Goal: Transaction & Acquisition: Obtain resource

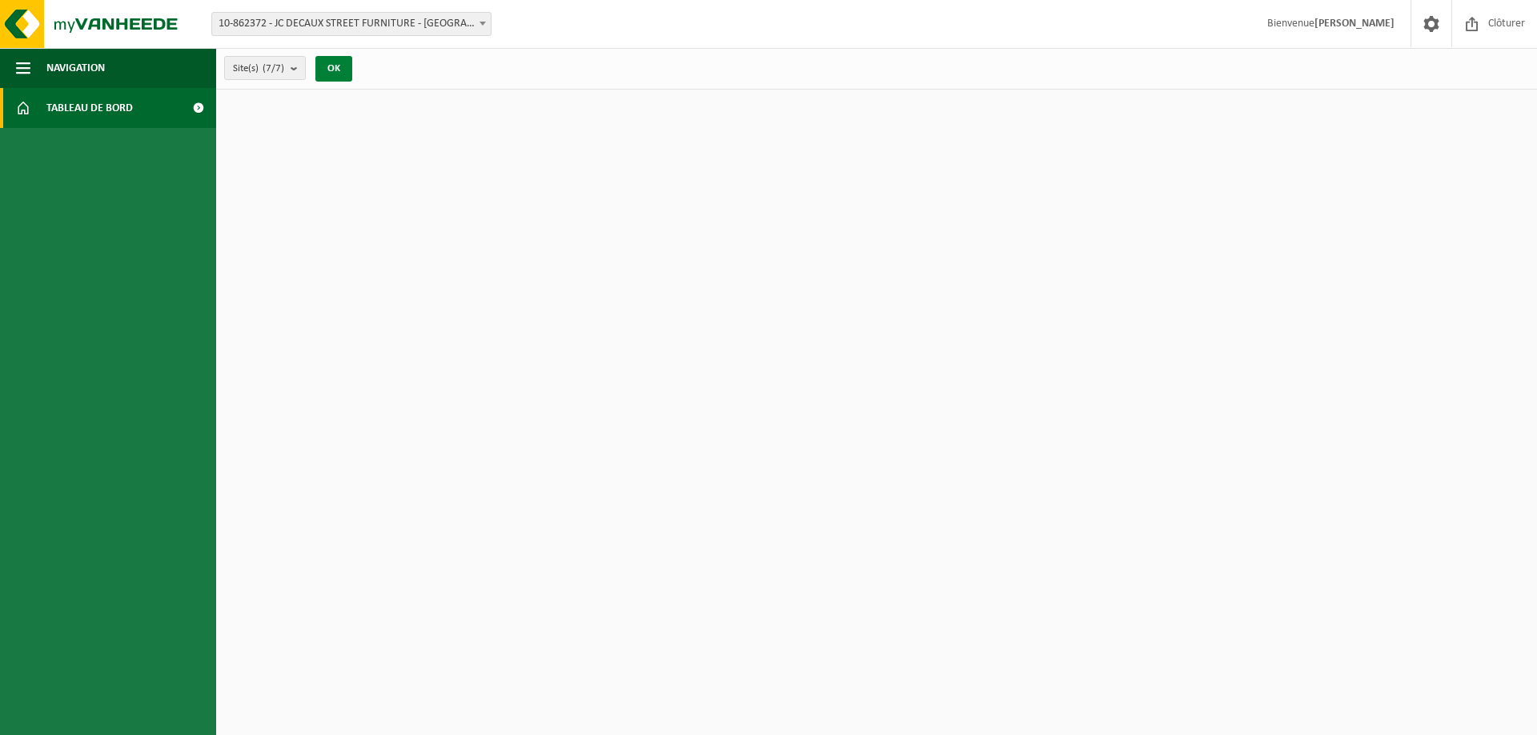
click at [335, 67] on button "OK" at bounding box center [333, 69] width 37 height 26
click at [70, 56] on span "Navigation" at bounding box center [75, 68] width 58 height 40
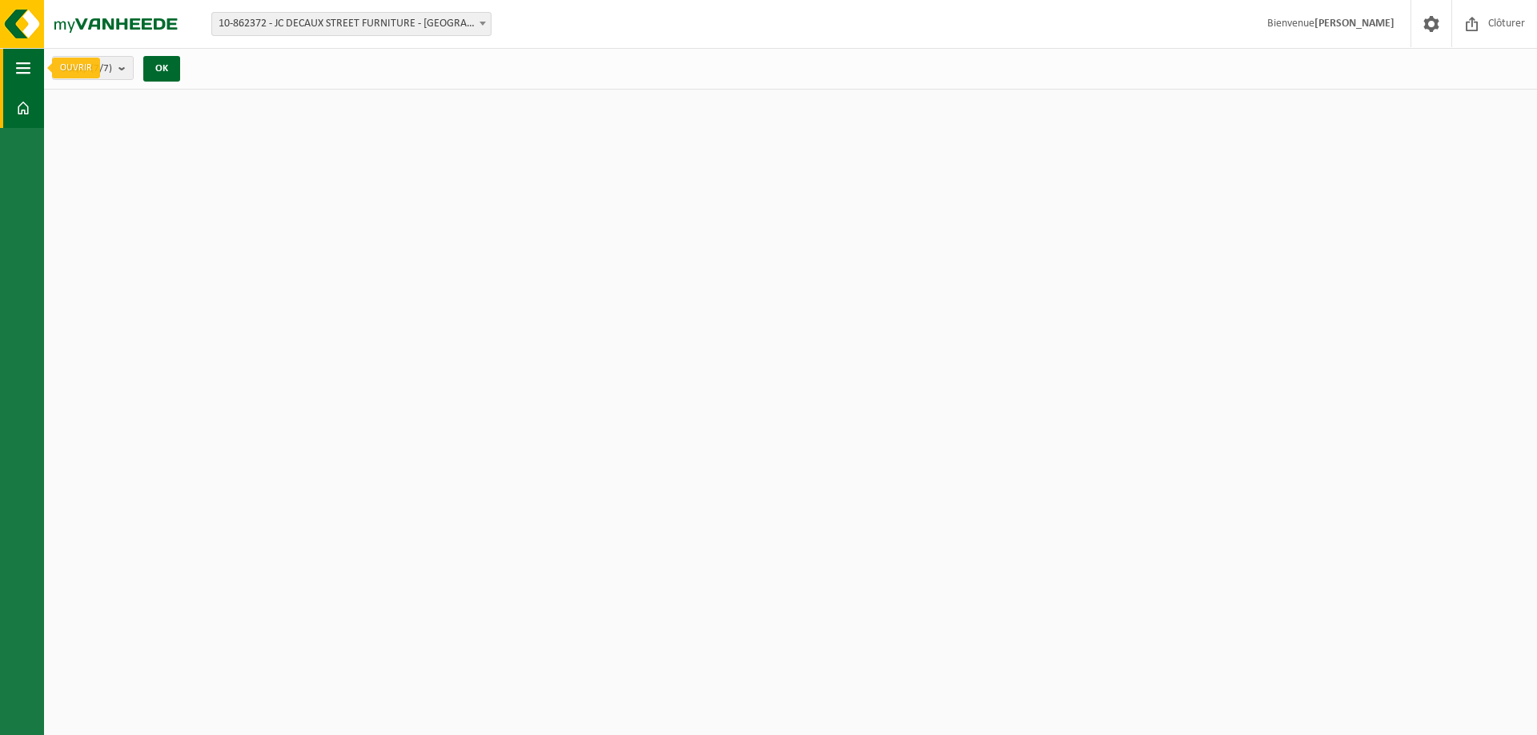
click at [26, 70] on span "button" at bounding box center [23, 68] width 14 height 40
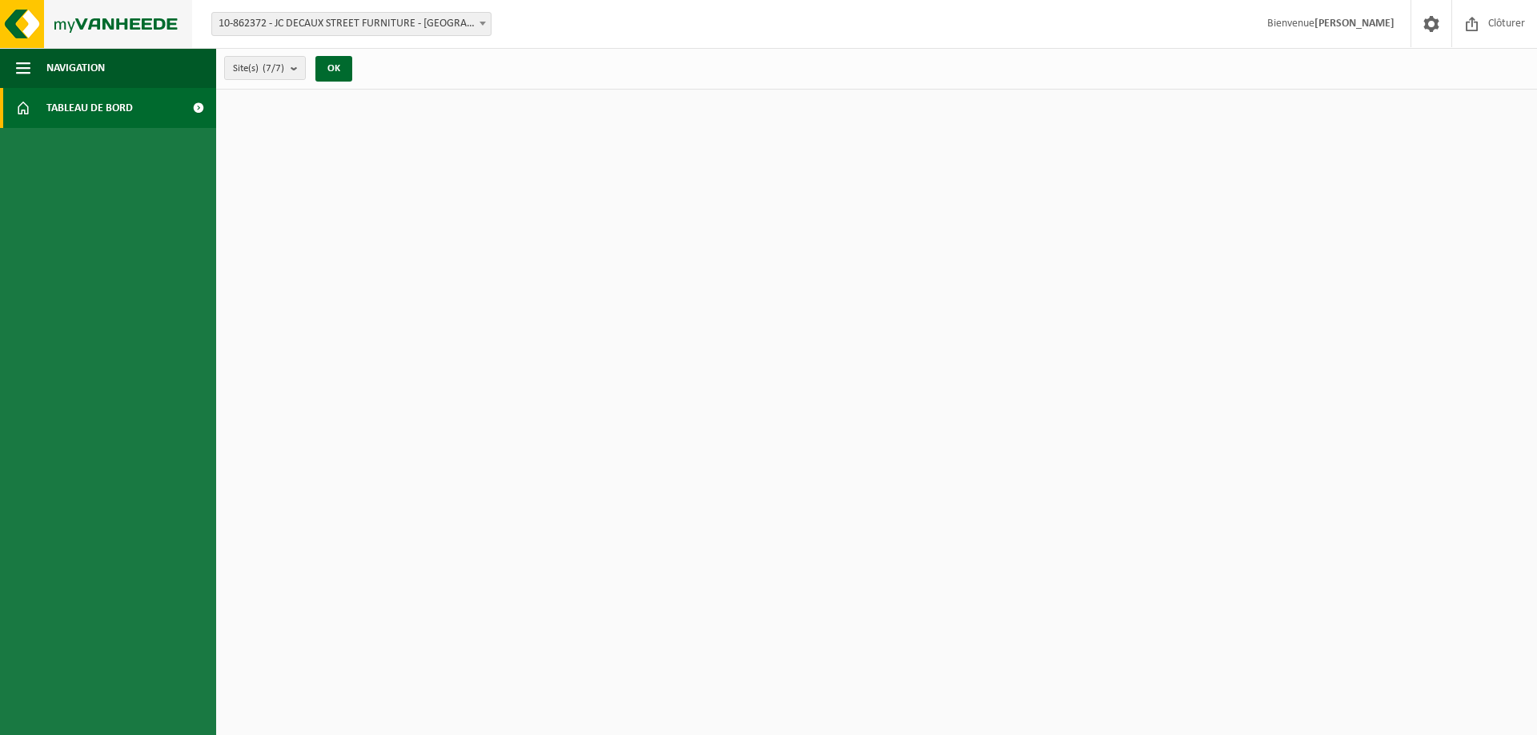
click at [20, 10] on img at bounding box center [96, 24] width 192 height 48
click at [1316, 22] on strong "[PERSON_NAME]" at bounding box center [1354, 24] width 80 height 12
click at [295, 74] on b "submit" at bounding box center [298, 68] width 14 height 22
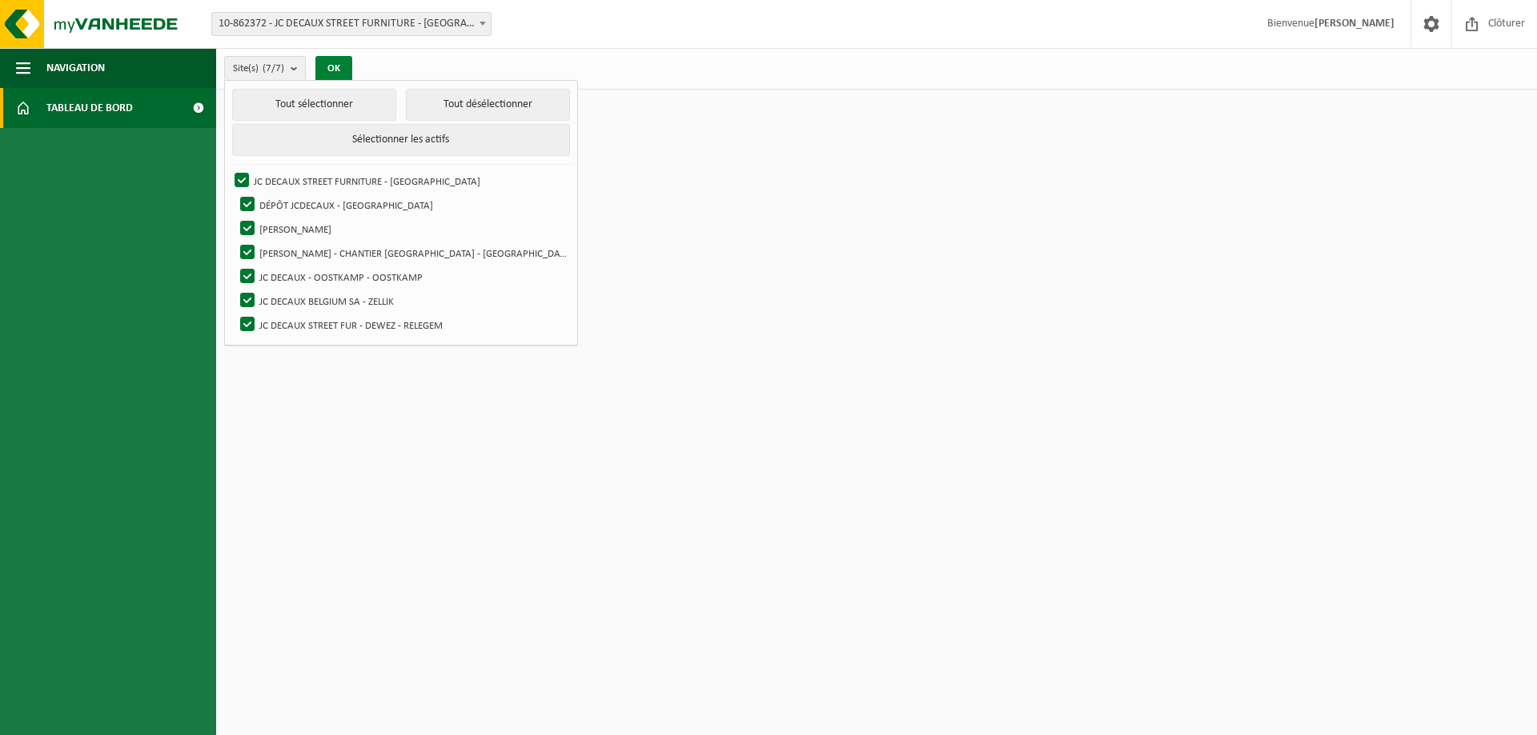
click at [342, 56] on button "OK" at bounding box center [333, 69] width 37 height 26
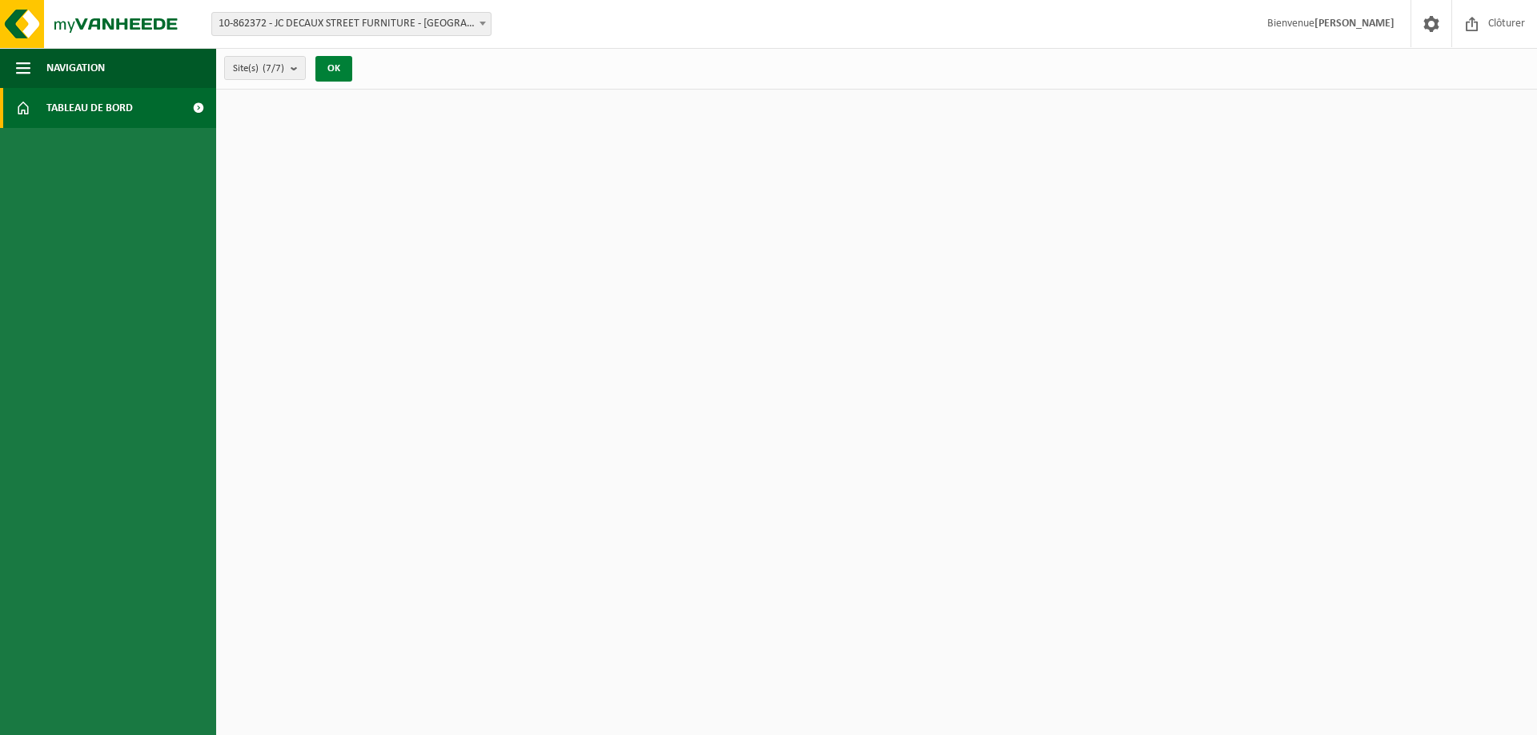
click at [342, 56] on button "OK" at bounding box center [333, 69] width 37 height 26
click at [339, 67] on button "OK" at bounding box center [333, 69] width 37 height 26
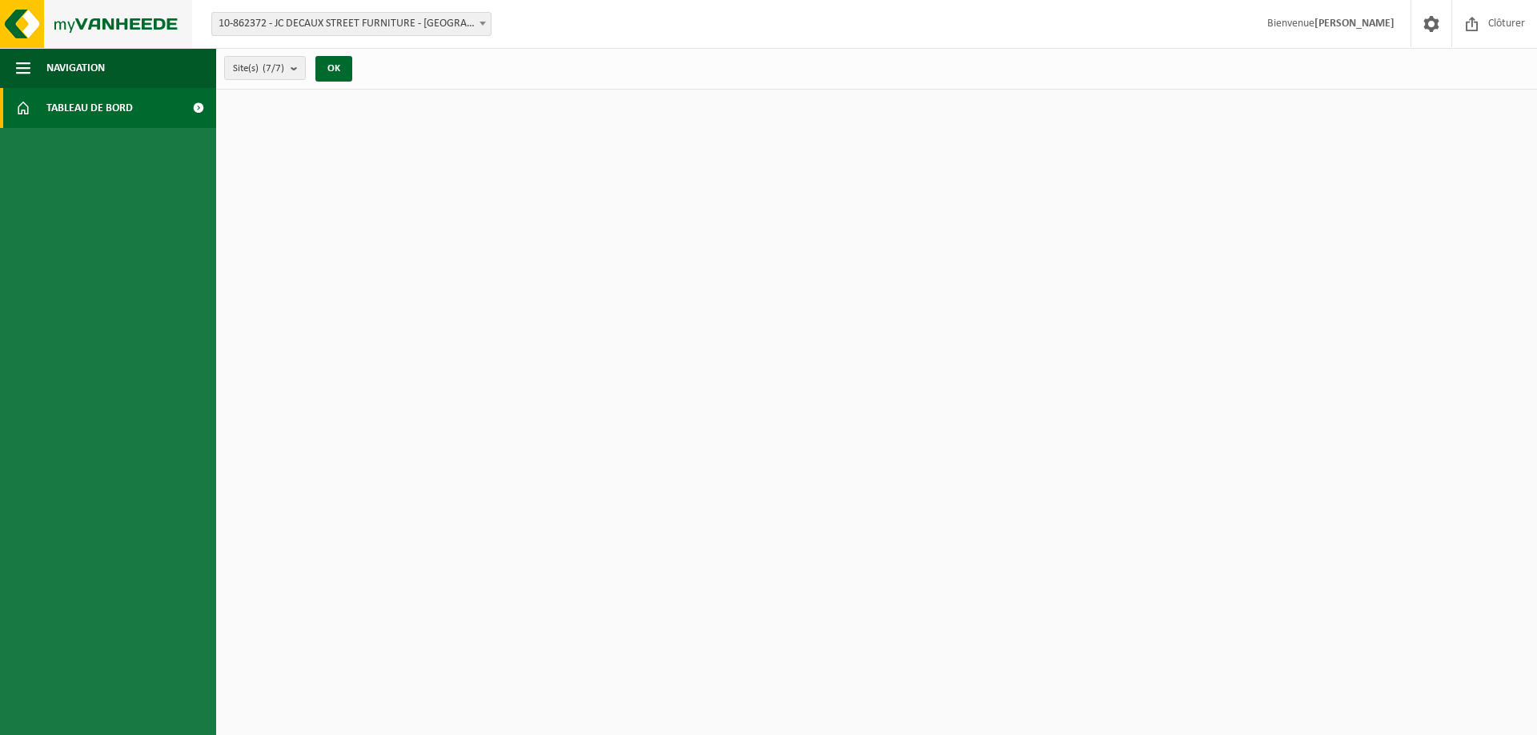
click at [94, 26] on img at bounding box center [96, 24] width 192 height 48
click at [142, 22] on img at bounding box center [96, 24] width 192 height 48
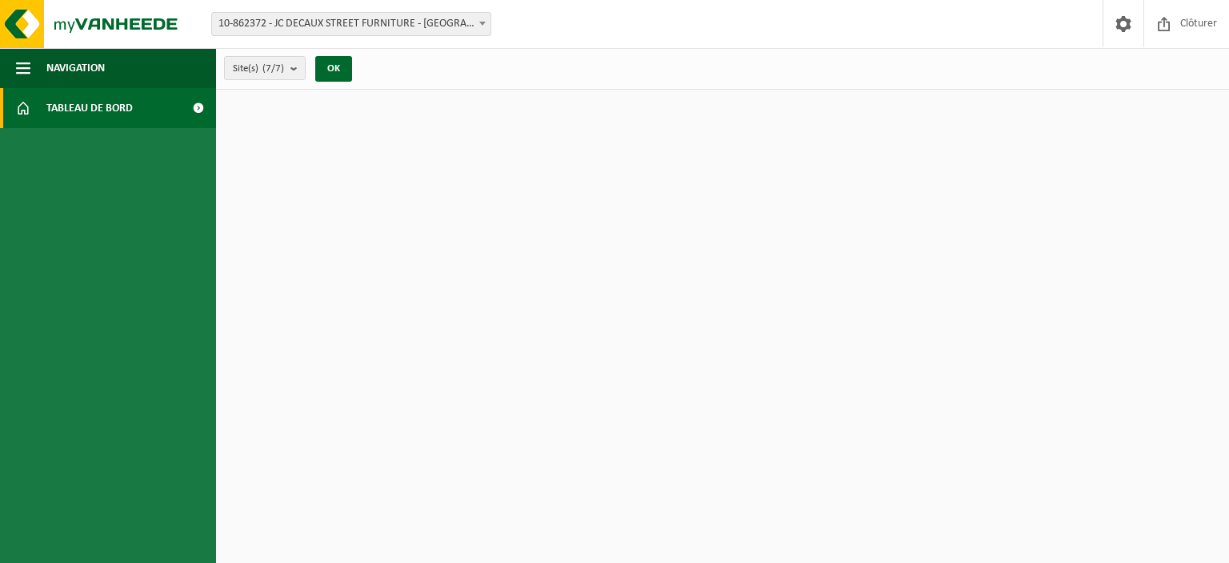
click at [140, 105] on link "Tableau de bord" at bounding box center [108, 108] width 216 height 40
click at [200, 109] on span at bounding box center [198, 108] width 36 height 40
click at [99, 75] on span "Navigation" at bounding box center [75, 68] width 58 height 40
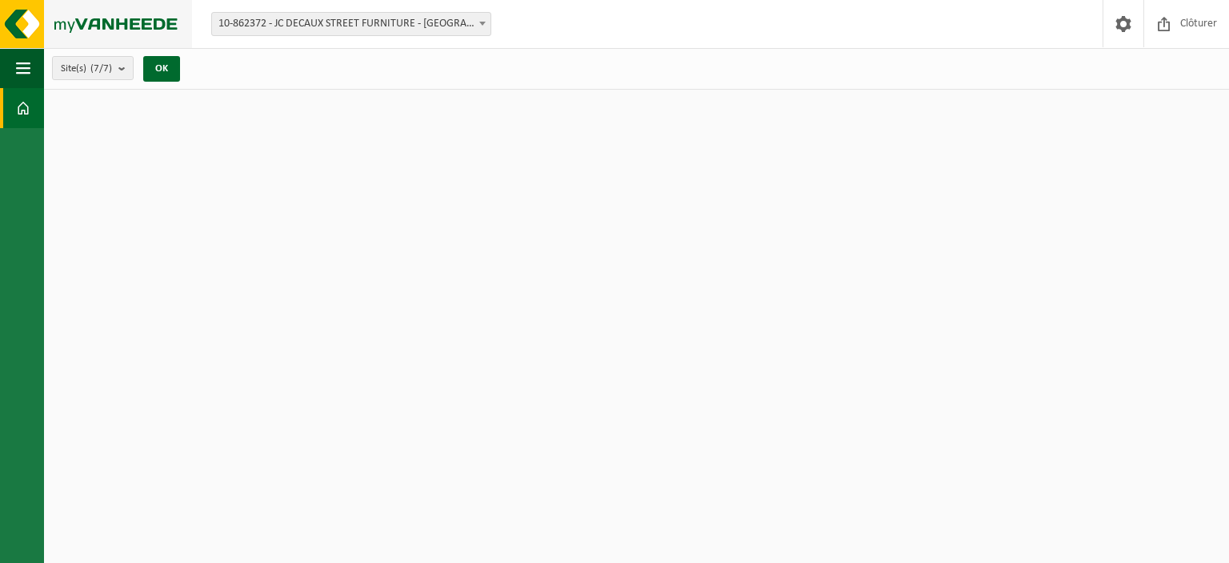
click at [86, 22] on img at bounding box center [96, 24] width 192 height 48
click at [94, 81] on div "Site(s) (7/7) Tout sélectionner Tout désélectionner Sélectionner les actifs JC …" at bounding box center [121, 68] width 154 height 34
click at [94, 67] on count "(7/7)" at bounding box center [101, 68] width 22 height 10
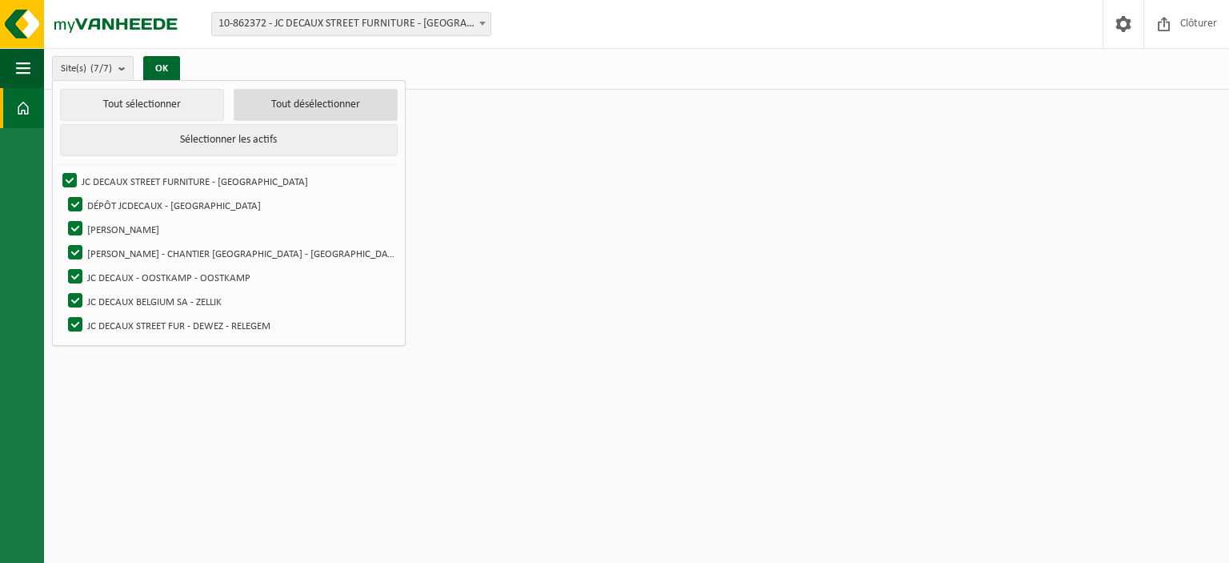
click at [240, 103] on button "Tout désélectionner" at bounding box center [316, 105] width 164 height 32
checkbox input "false"
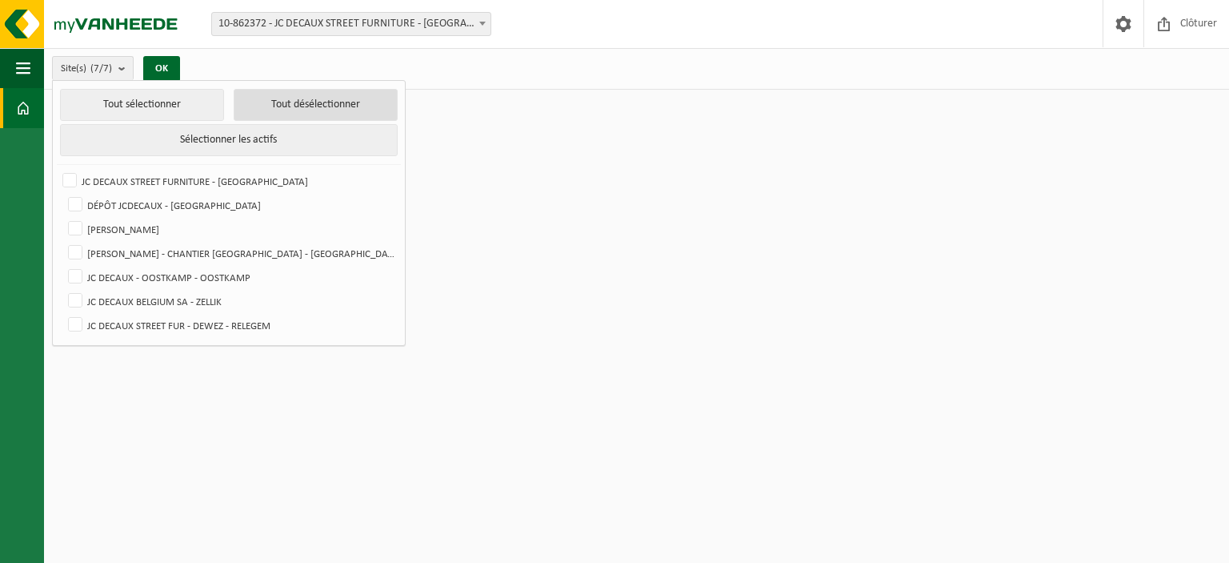
checkbox input "false"
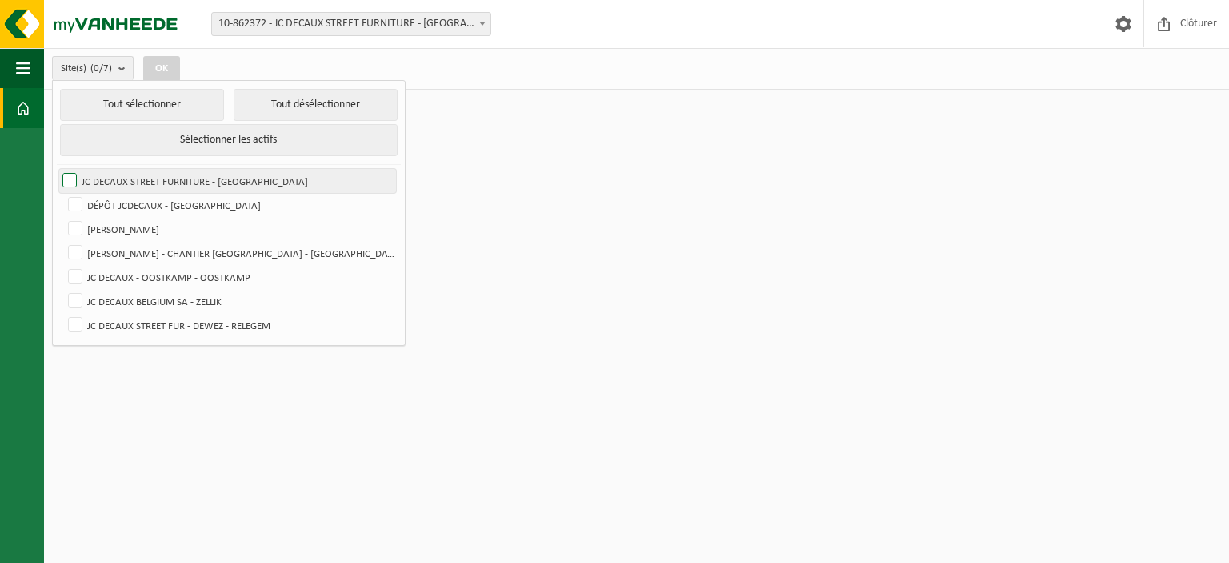
click at [74, 175] on label "JC DECAUX STREET FURNITURE - [GEOGRAPHIC_DATA]" at bounding box center [227, 181] width 337 height 24
click at [57, 169] on input "JC DECAUX STREET FURNITURE - [GEOGRAPHIC_DATA]" at bounding box center [56, 168] width 1 height 1
checkbox input "true"
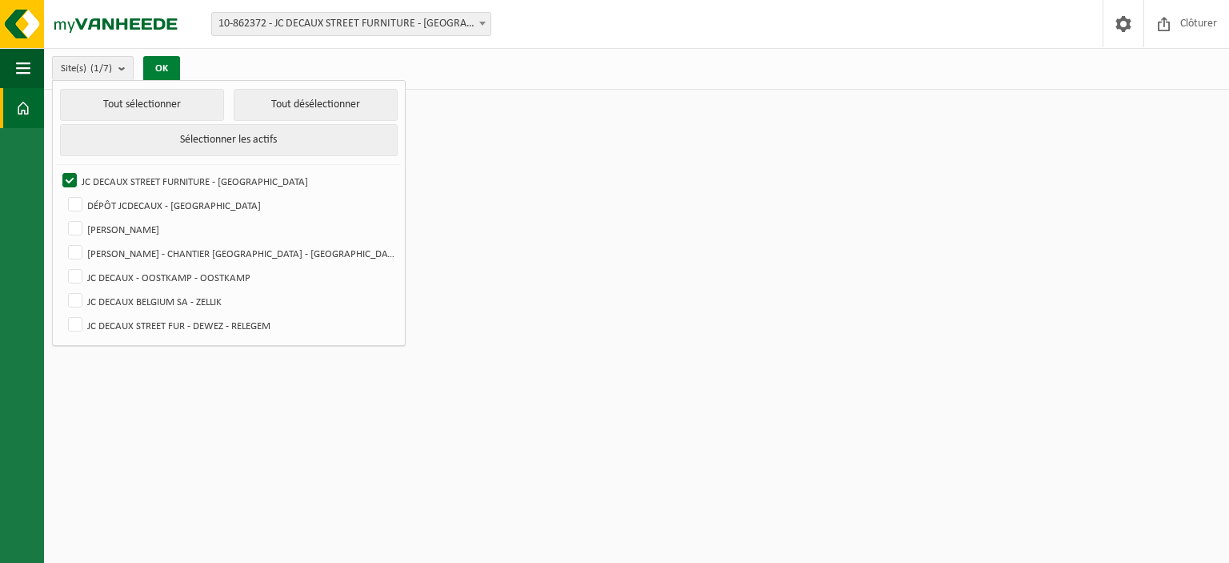
click at [166, 69] on button "OK" at bounding box center [161, 69] width 37 height 26
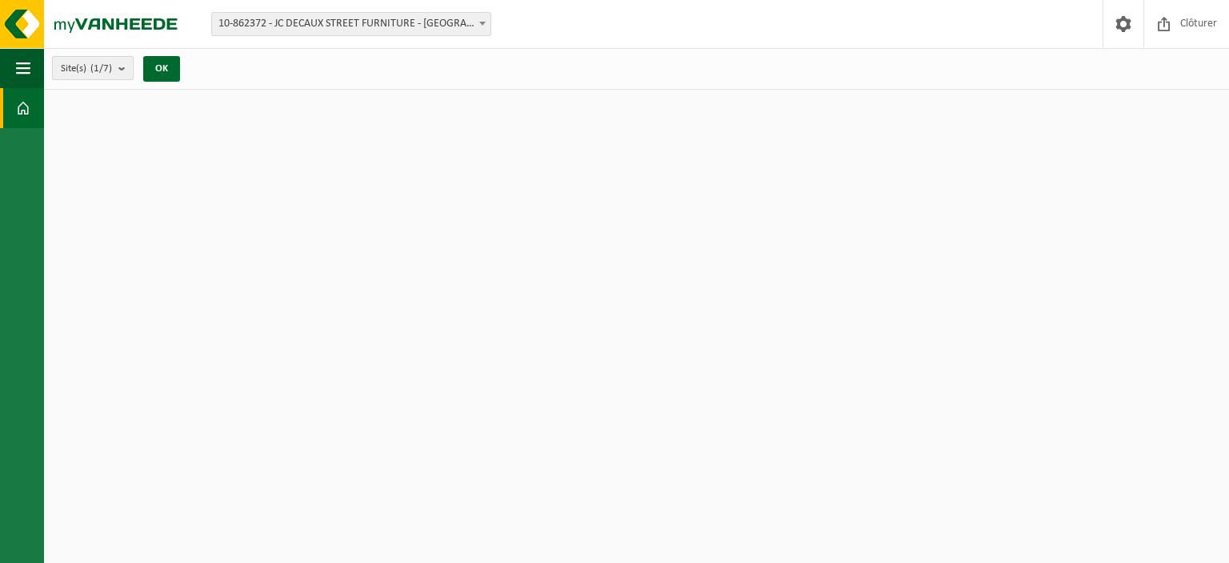
click at [127, 69] on b "submit" at bounding box center [125, 68] width 14 height 22
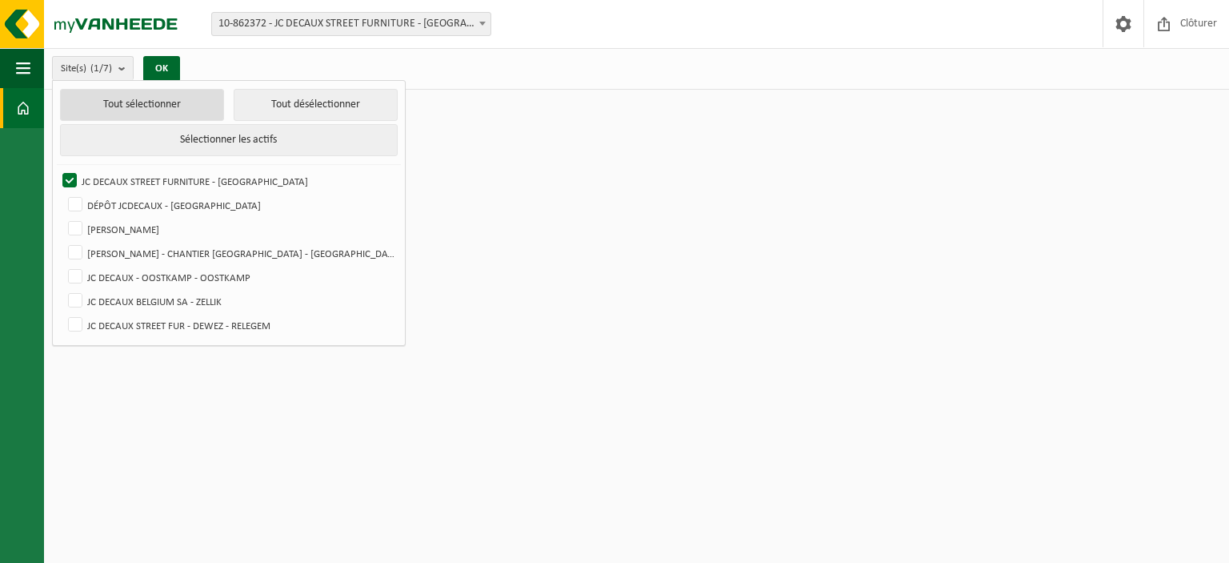
click at [156, 98] on button "Tout sélectionner" at bounding box center [142, 105] width 164 height 32
checkbox input "true"
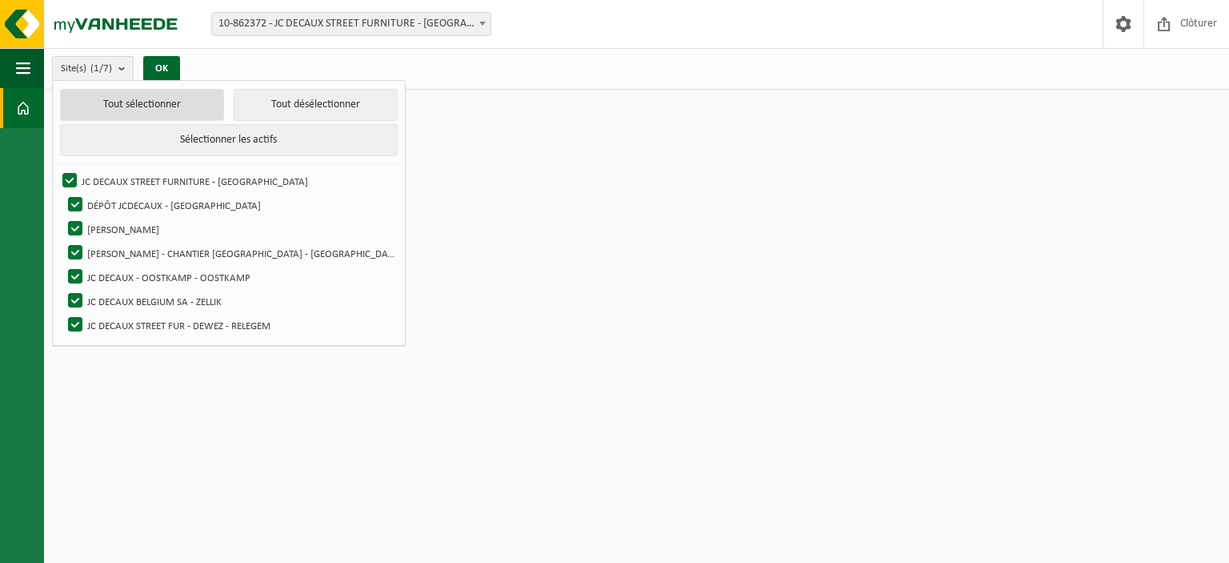
checkbox input "true"
click at [167, 65] on button "OK" at bounding box center [161, 69] width 37 height 26
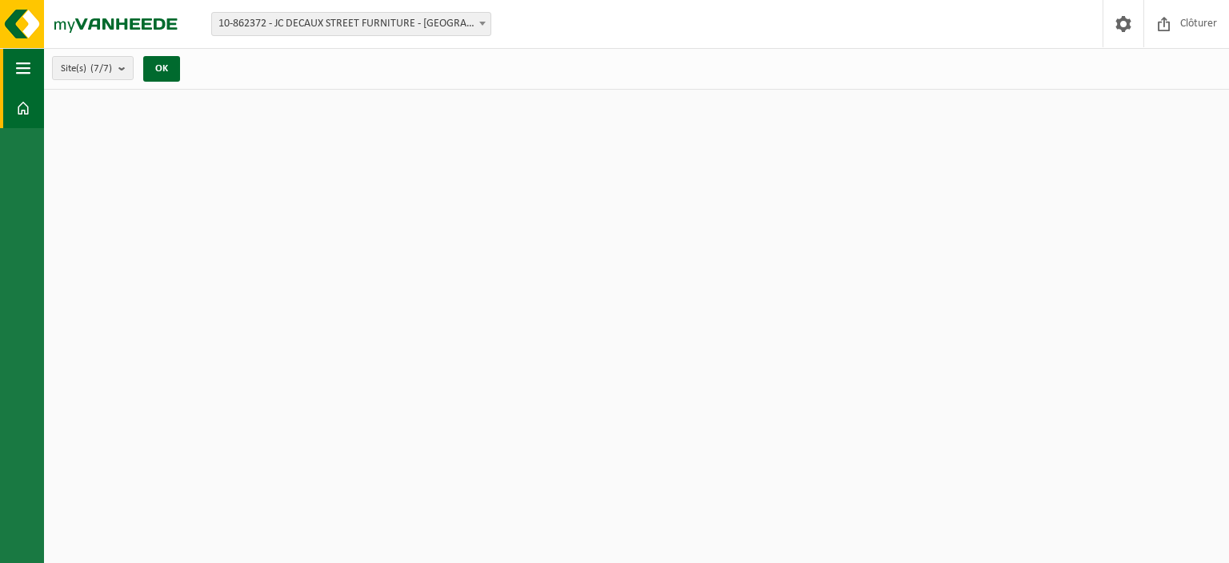
click at [22, 72] on span "button" at bounding box center [23, 68] width 14 height 40
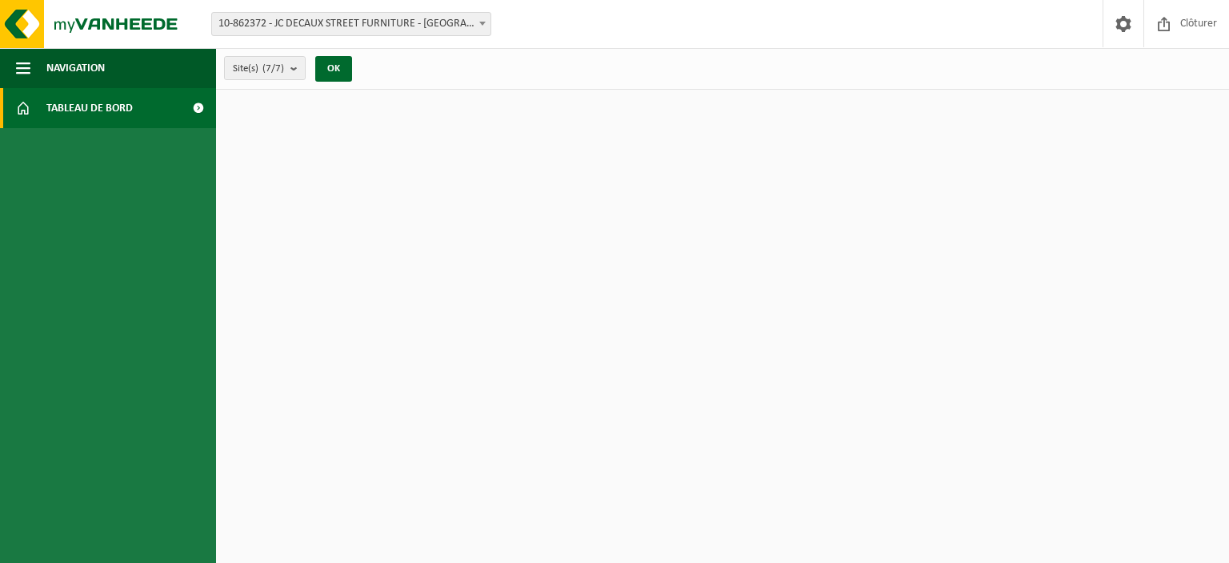
click at [54, 100] on span "Tableau de bord" at bounding box center [89, 108] width 86 height 40
click at [15, 18] on img at bounding box center [96, 24] width 192 height 48
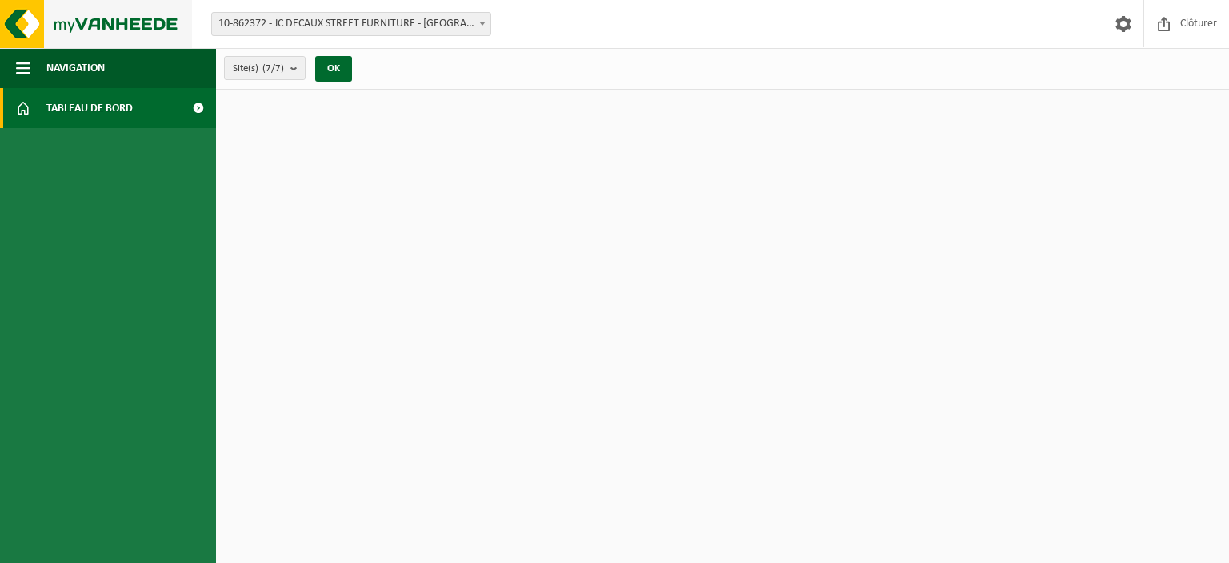
click at [15, 18] on img at bounding box center [96, 24] width 192 height 48
click at [416, 28] on span "10-862372 - JC DECAUX STREET FURNITURE - [GEOGRAPHIC_DATA]" at bounding box center [351, 24] width 278 height 22
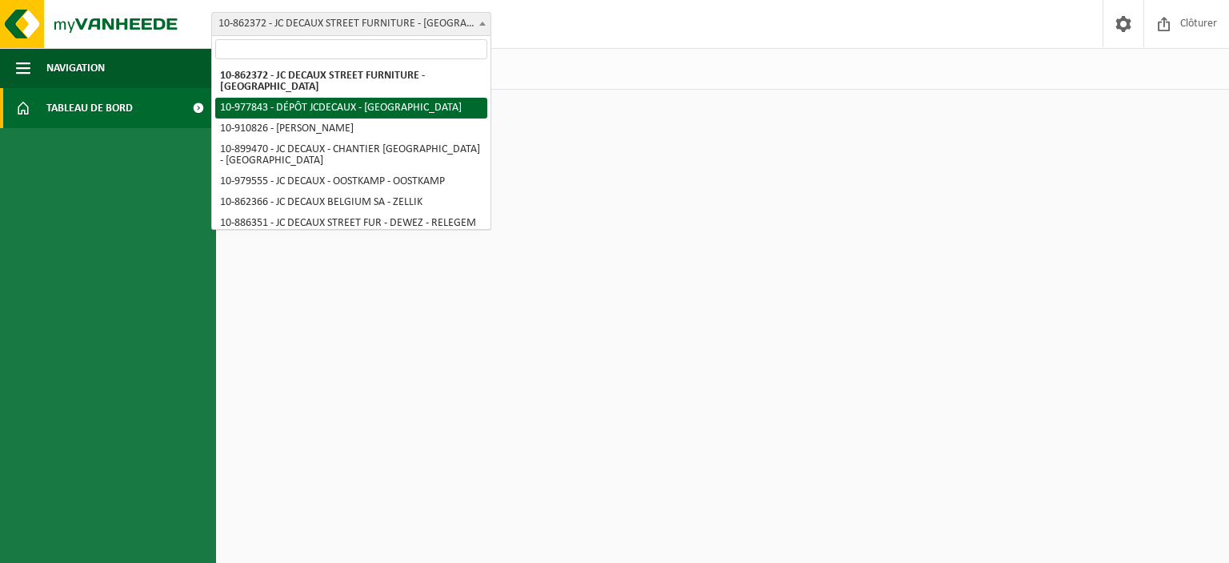
select select "159722"
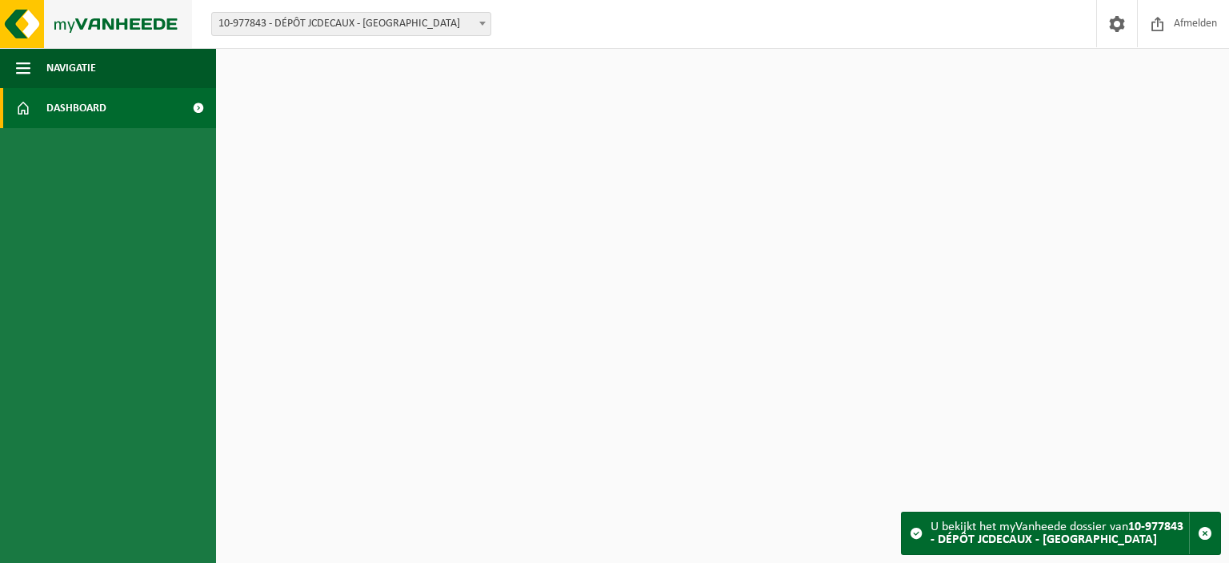
click at [74, 34] on img at bounding box center [96, 24] width 192 height 48
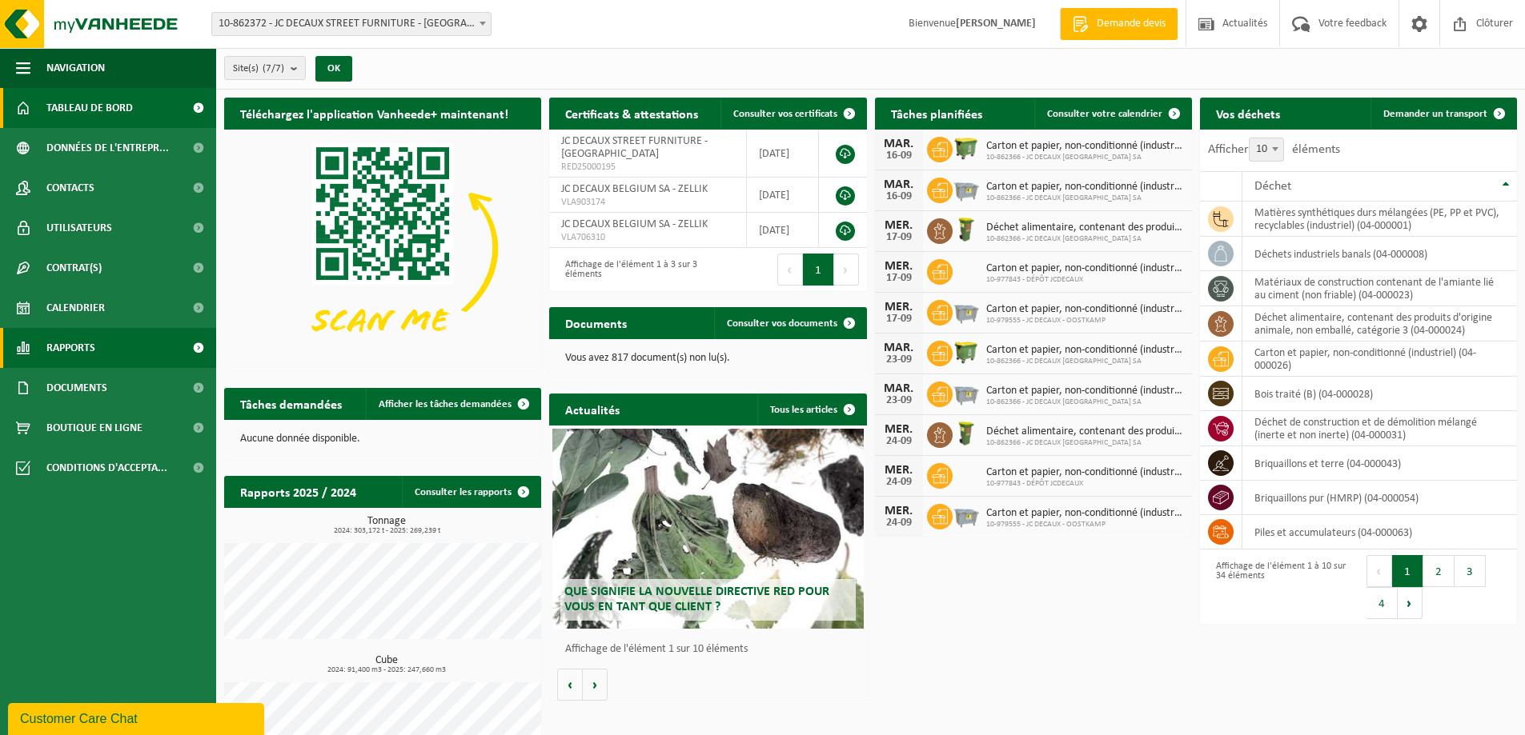
click at [111, 354] on link "Rapports" at bounding box center [108, 348] width 216 height 40
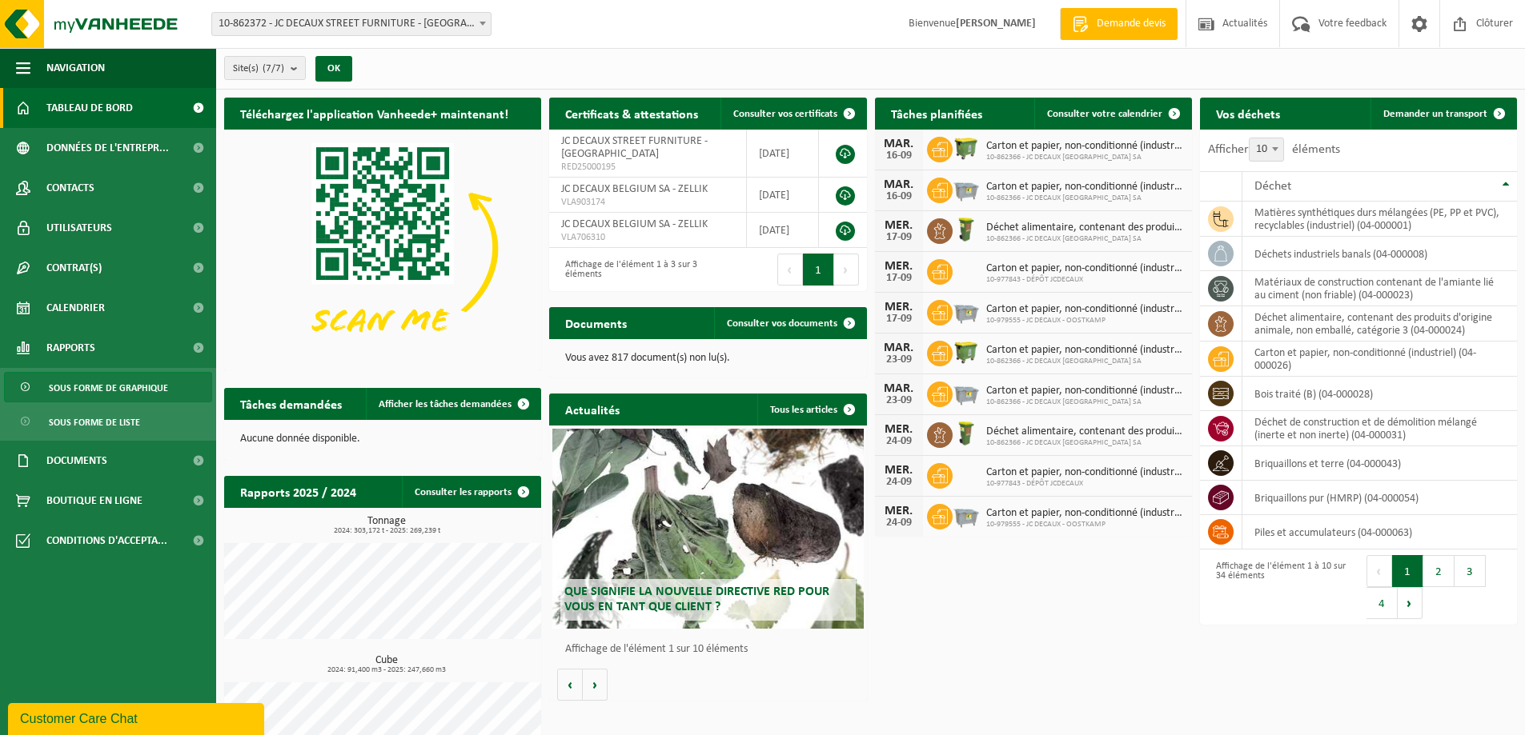
click at [117, 384] on span "Sous forme de graphique" at bounding box center [108, 388] width 119 height 30
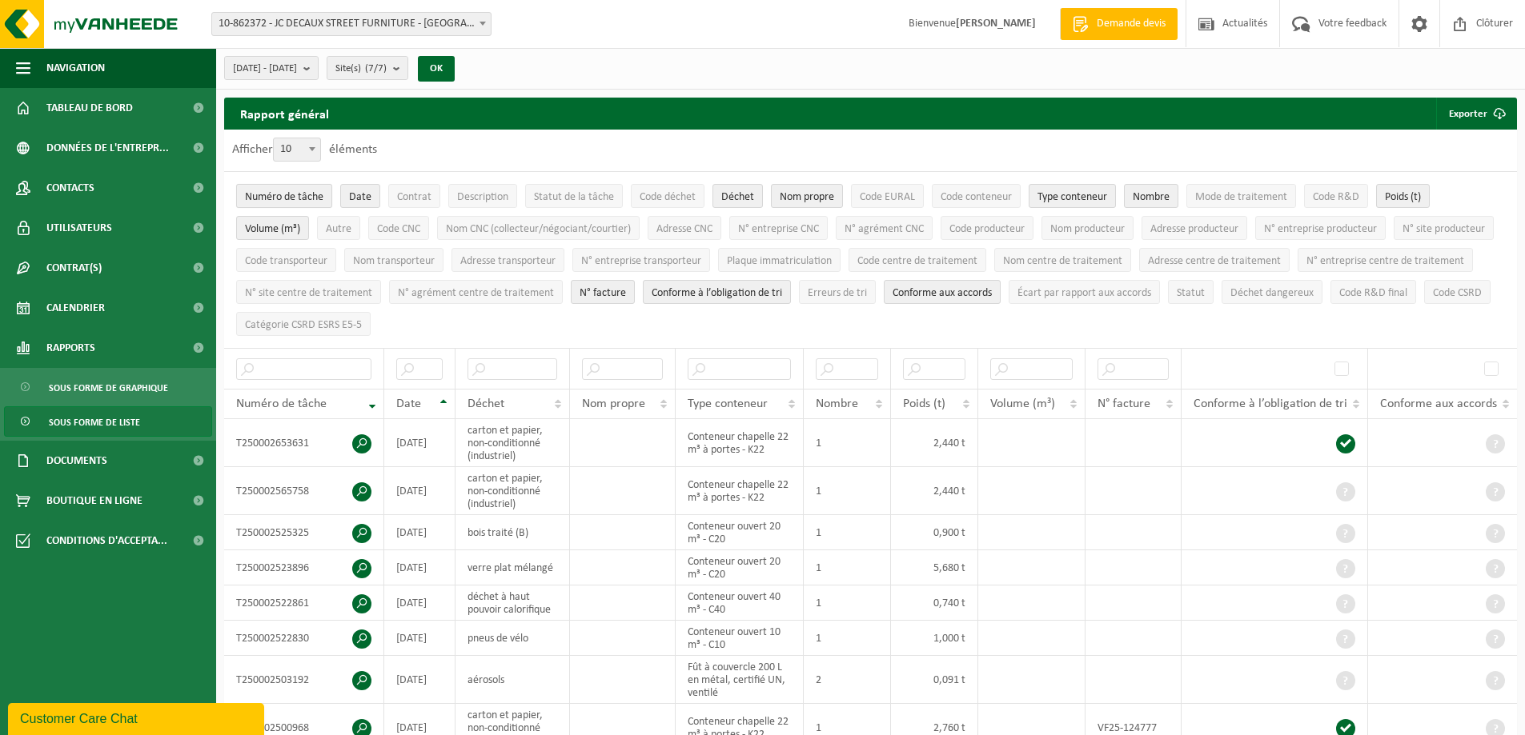
click at [324, 197] on button "Numéro de tâche" at bounding box center [284, 196] width 96 height 24
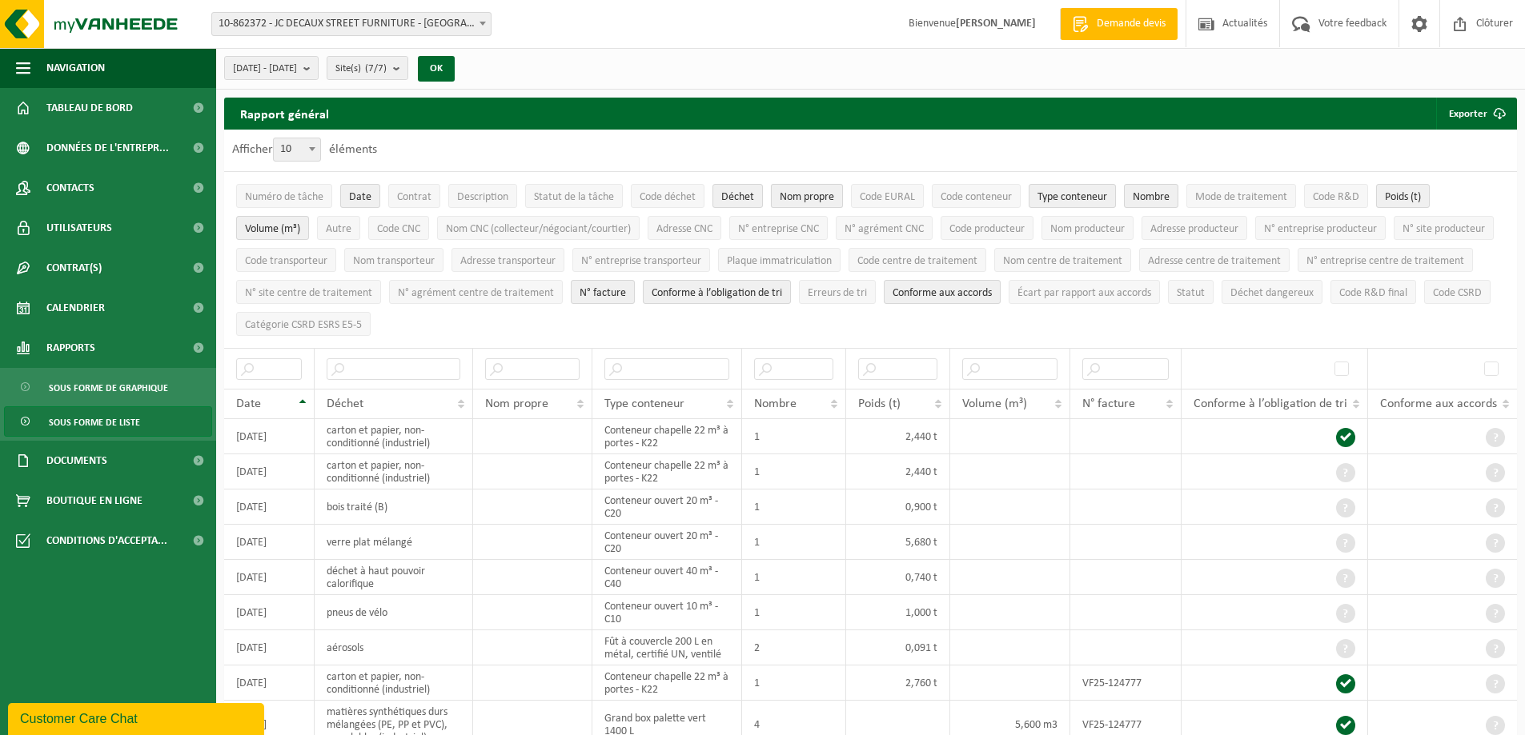
click at [784, 199] on span "Nom propre" at bounding box center [806, 197] width 54 height 12
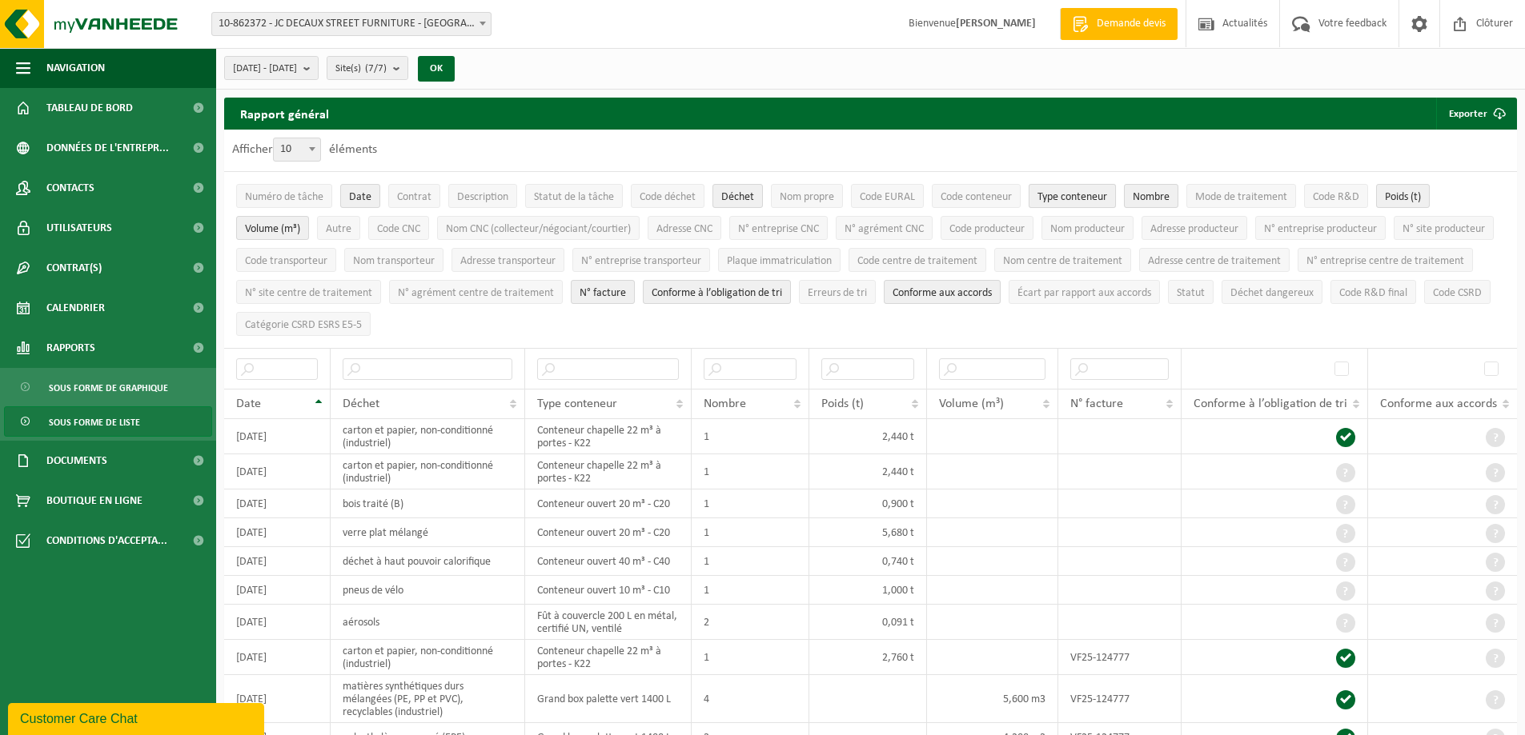
click at [1088, 201] on span "Type conteneur" at bounding box center [1072, 197] width 70 height 12
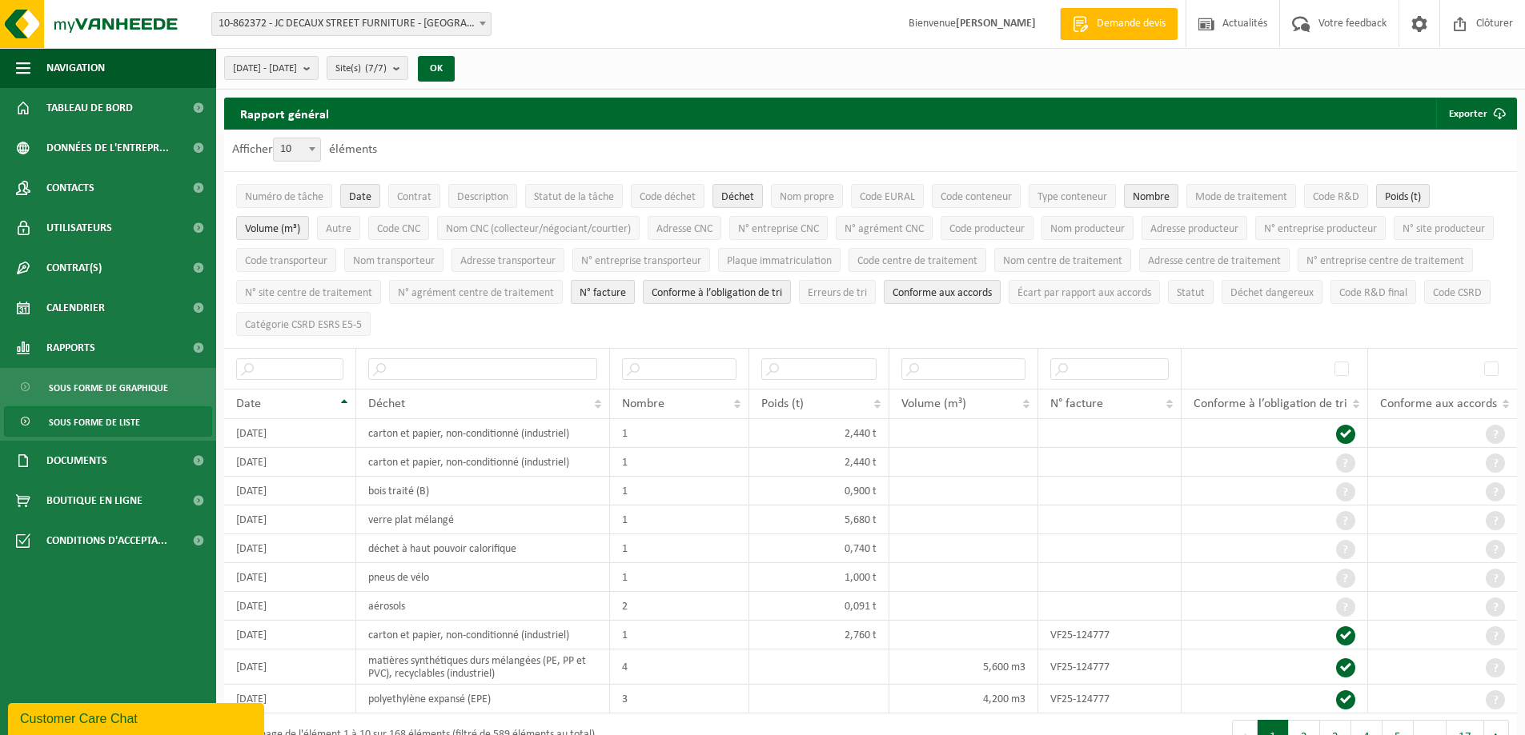
click at [626, 291] on span "N° facture" at bounding box center [602, 293] width 46 height 12
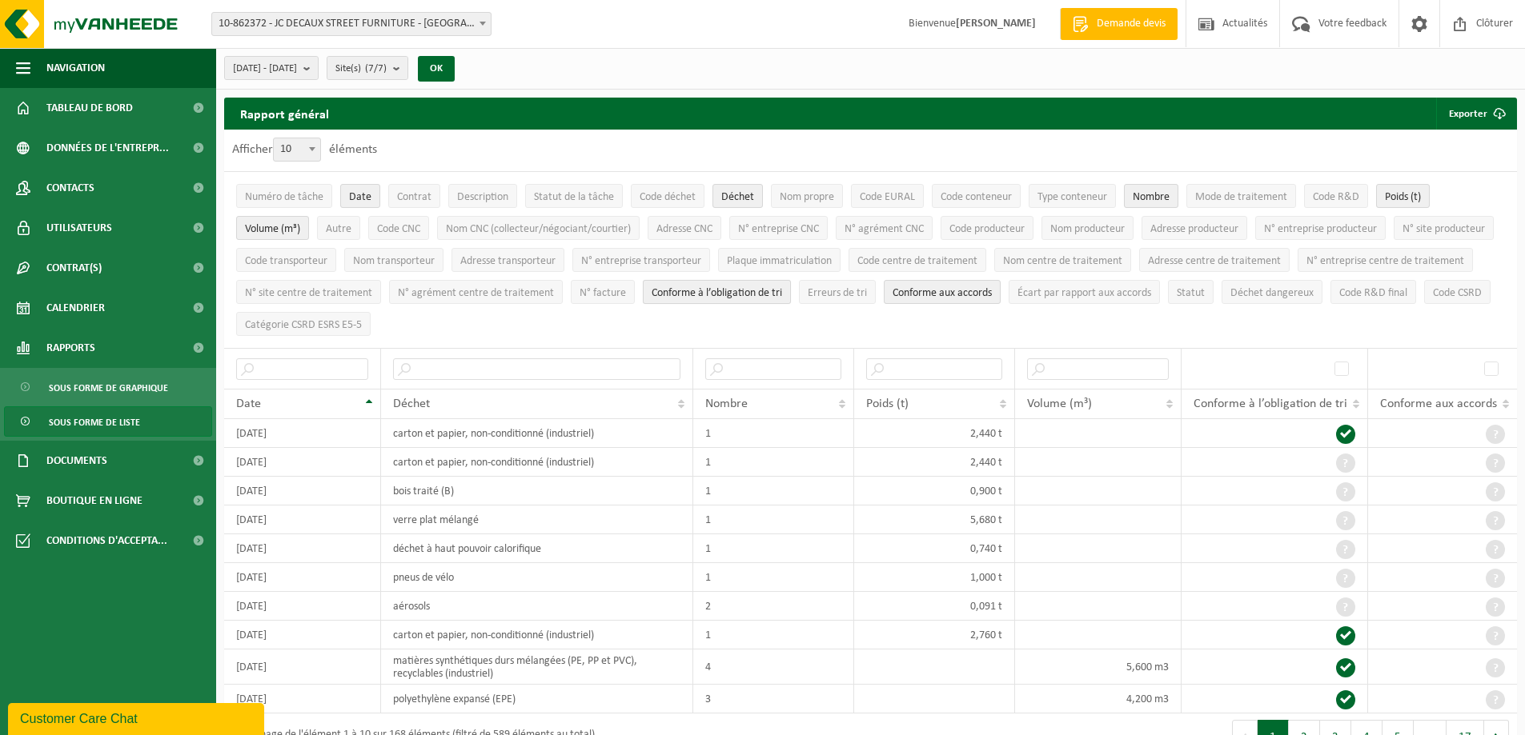
click at [782, 287] on span "Conforme à l’obligation de tri" at bounding box center [716, 293] width 130 height 12
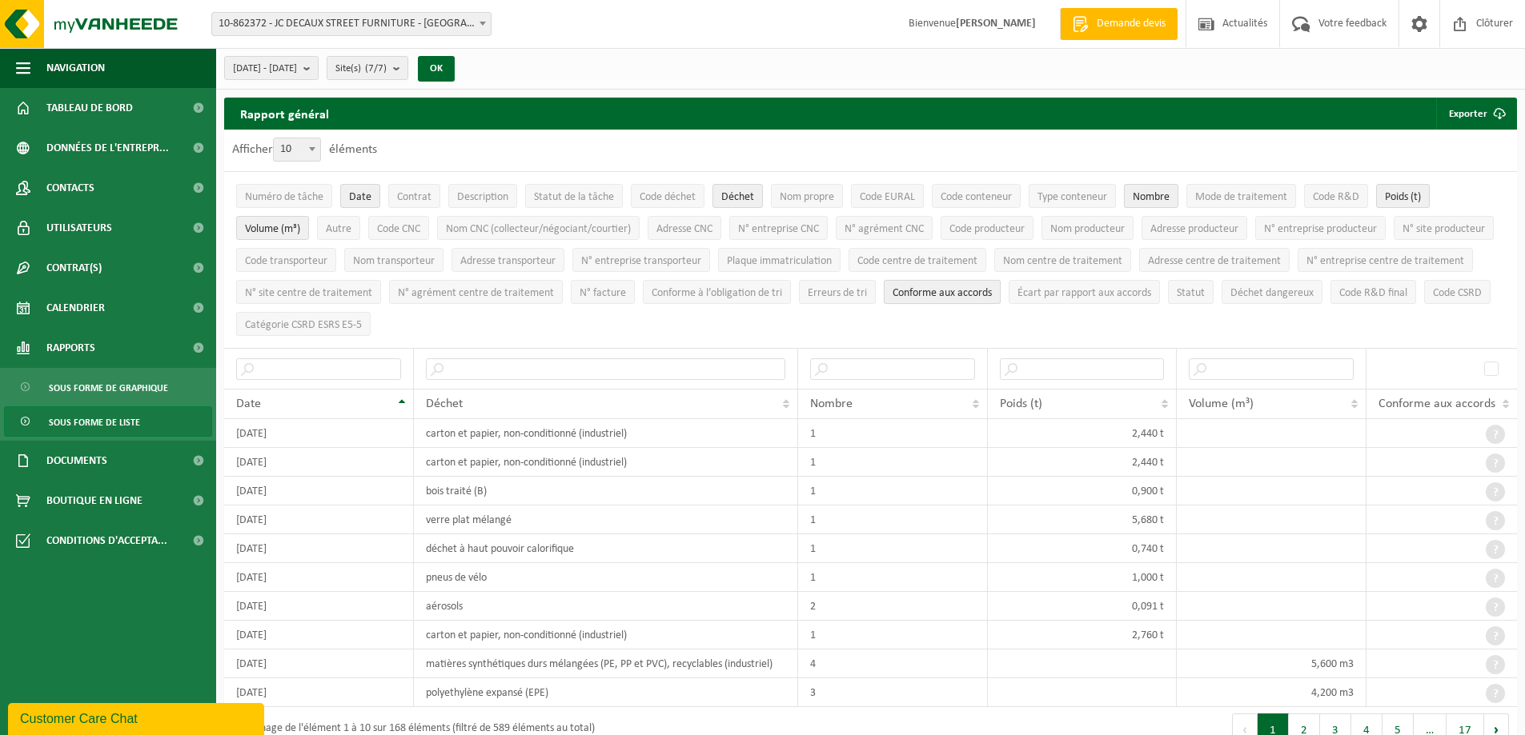
click at [992, 290] on span "Conforme aux accords" at bounding box center [941, 293] width 99 height 12
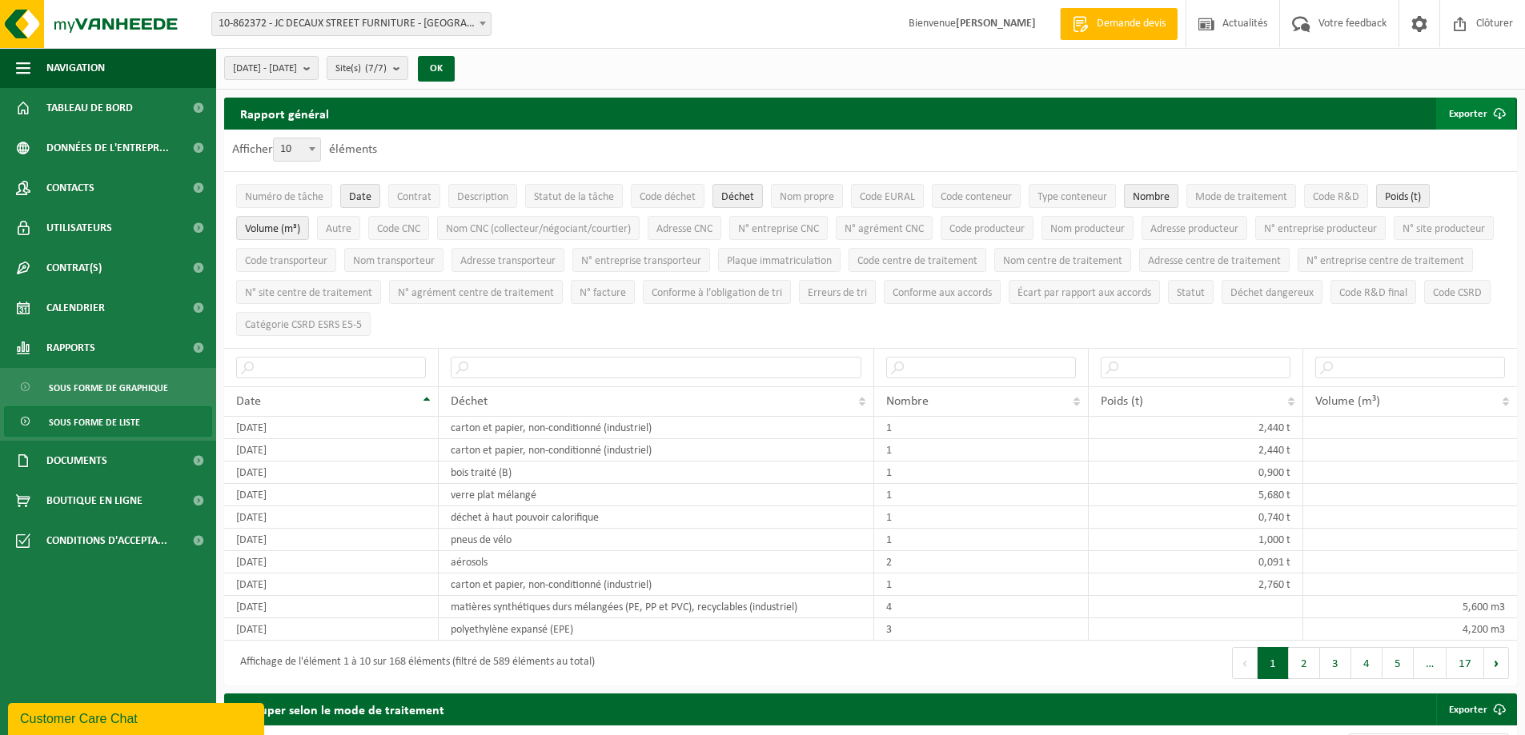
click at [1482, 114] on button "Exporter" at bounding box center [1475, 114] width 79 height 32
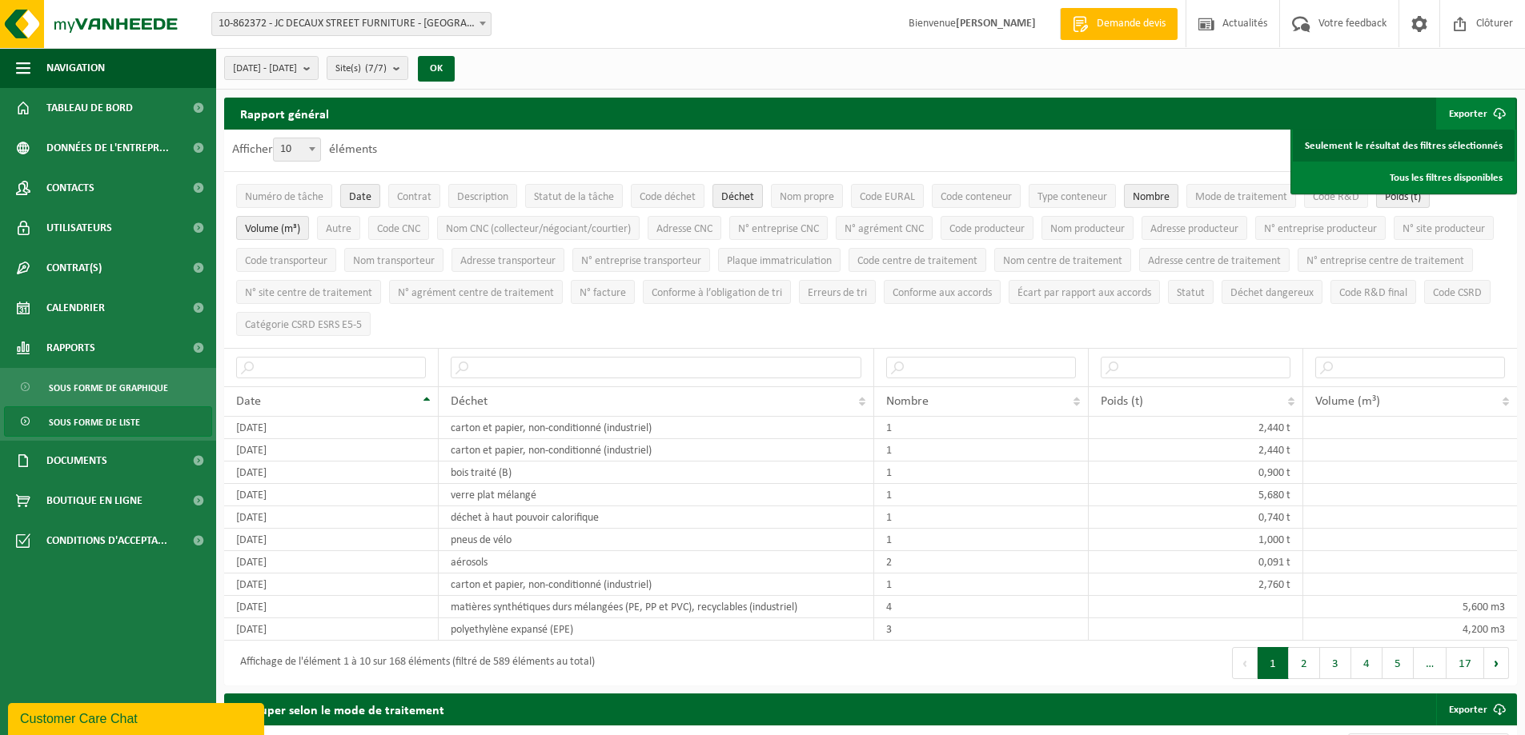
click at [1404, 146] on link "Seulement le résultat des filtres sélectionnés" at bounding box center [1403, 146] width 222 height 32
click at [354, 196] on span "Date" at bounding box center [360, 197] width 22 height 12
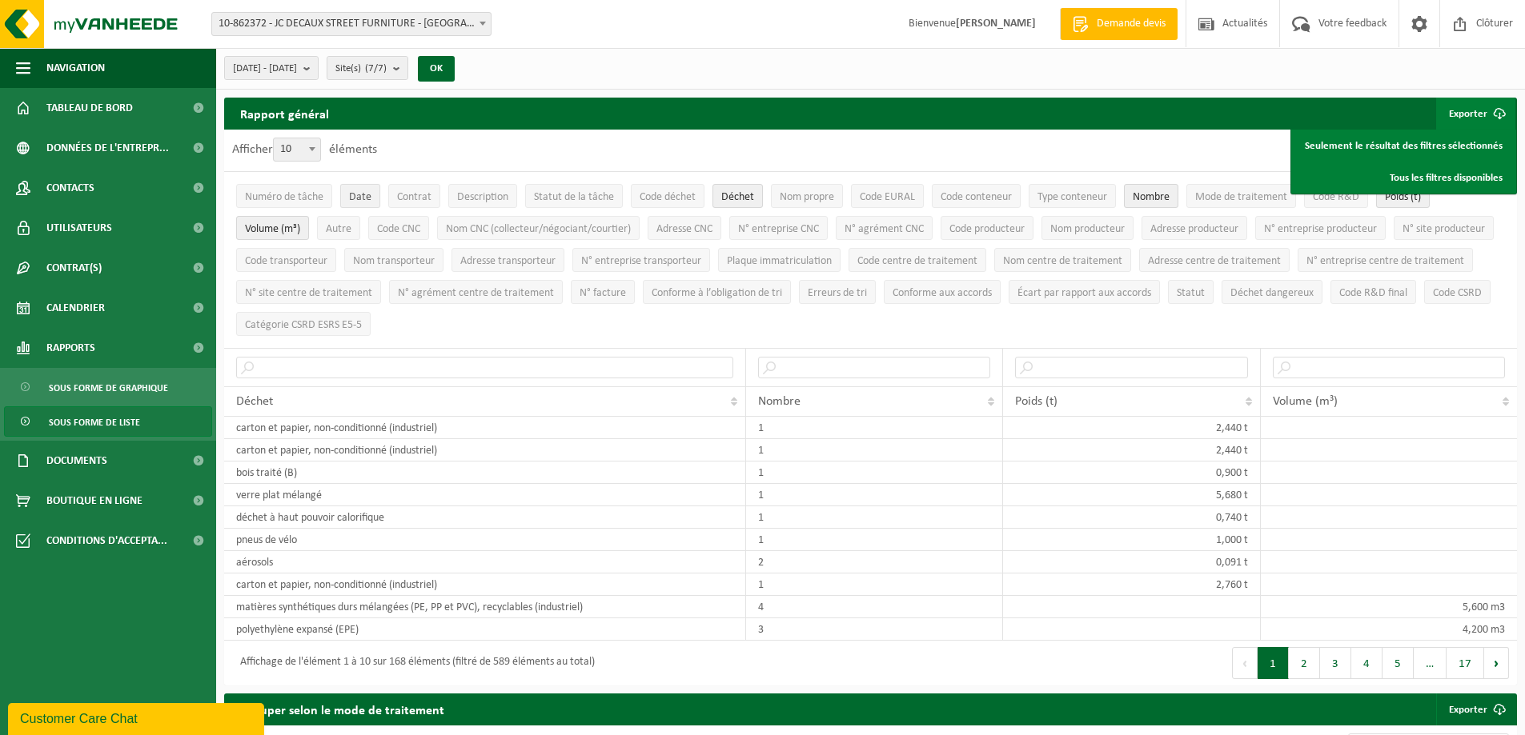
click at [354, 196] on span "Date" at bounding box center [360, 197] width 22 height 12
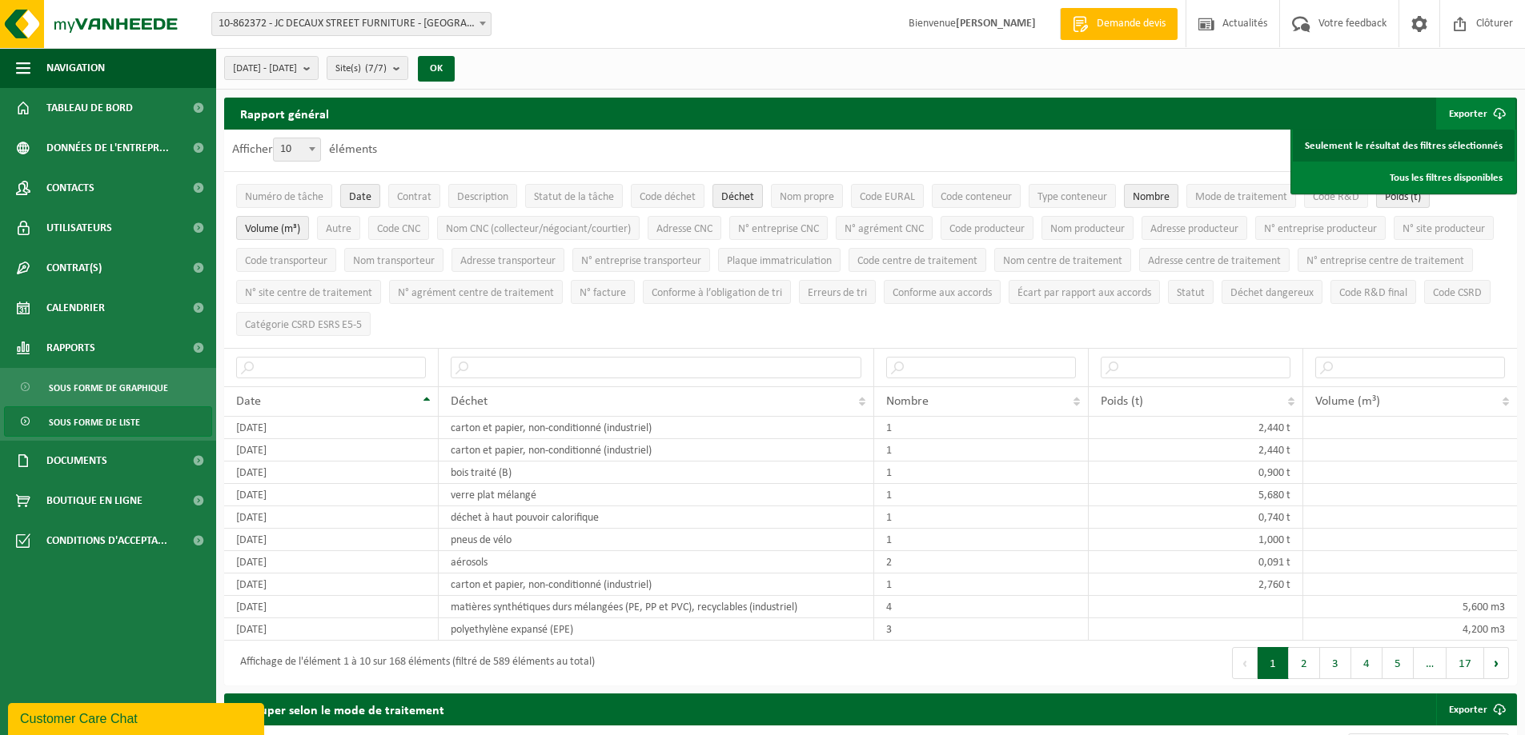
click at [1453, 145] on link "Seulement le résultat des filtres sélectionnés" at bounding box center [1403, 146] width 222 height 32
click at [365, 402] on div "Date" at bounding box center [327, 401] width 182 height 13
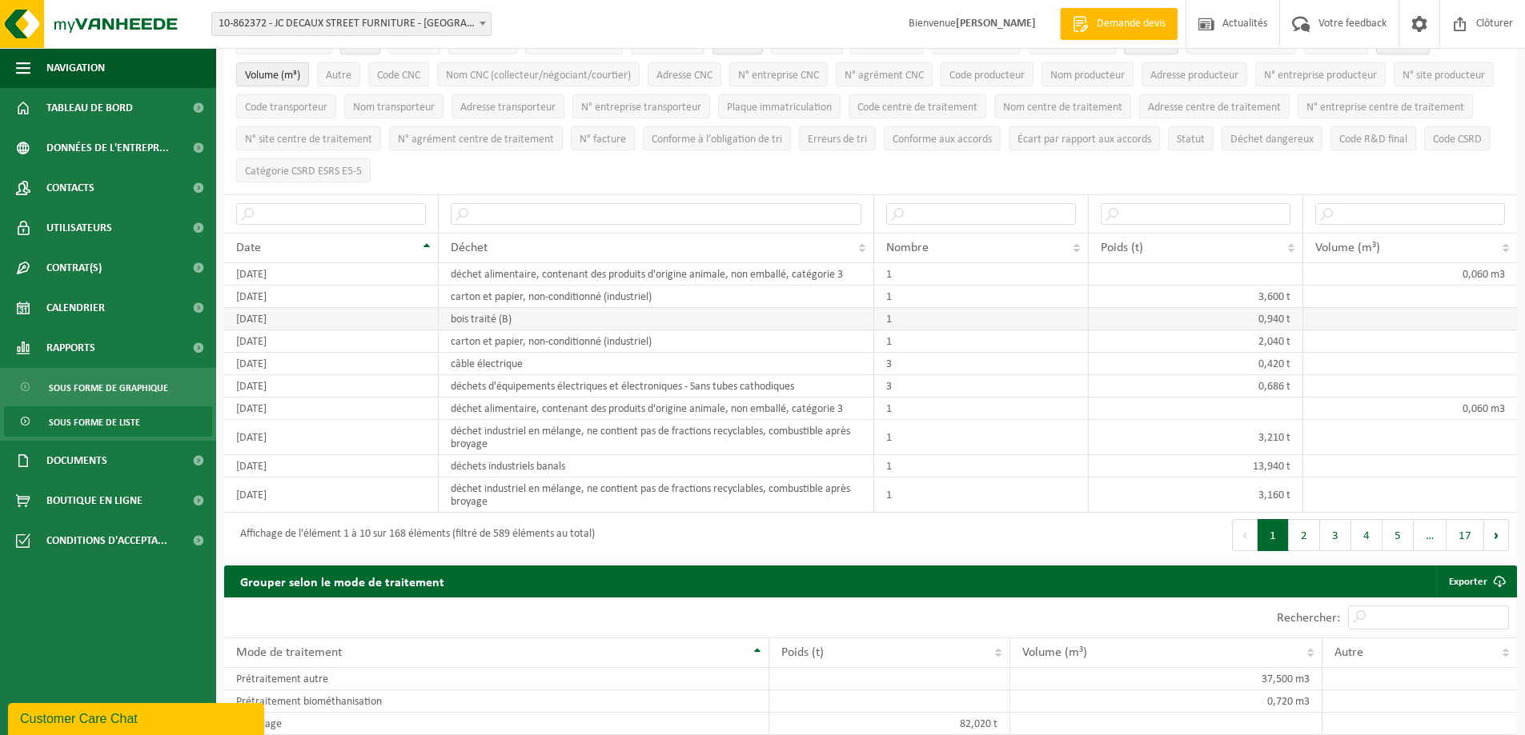
scroll to position [160, 0]
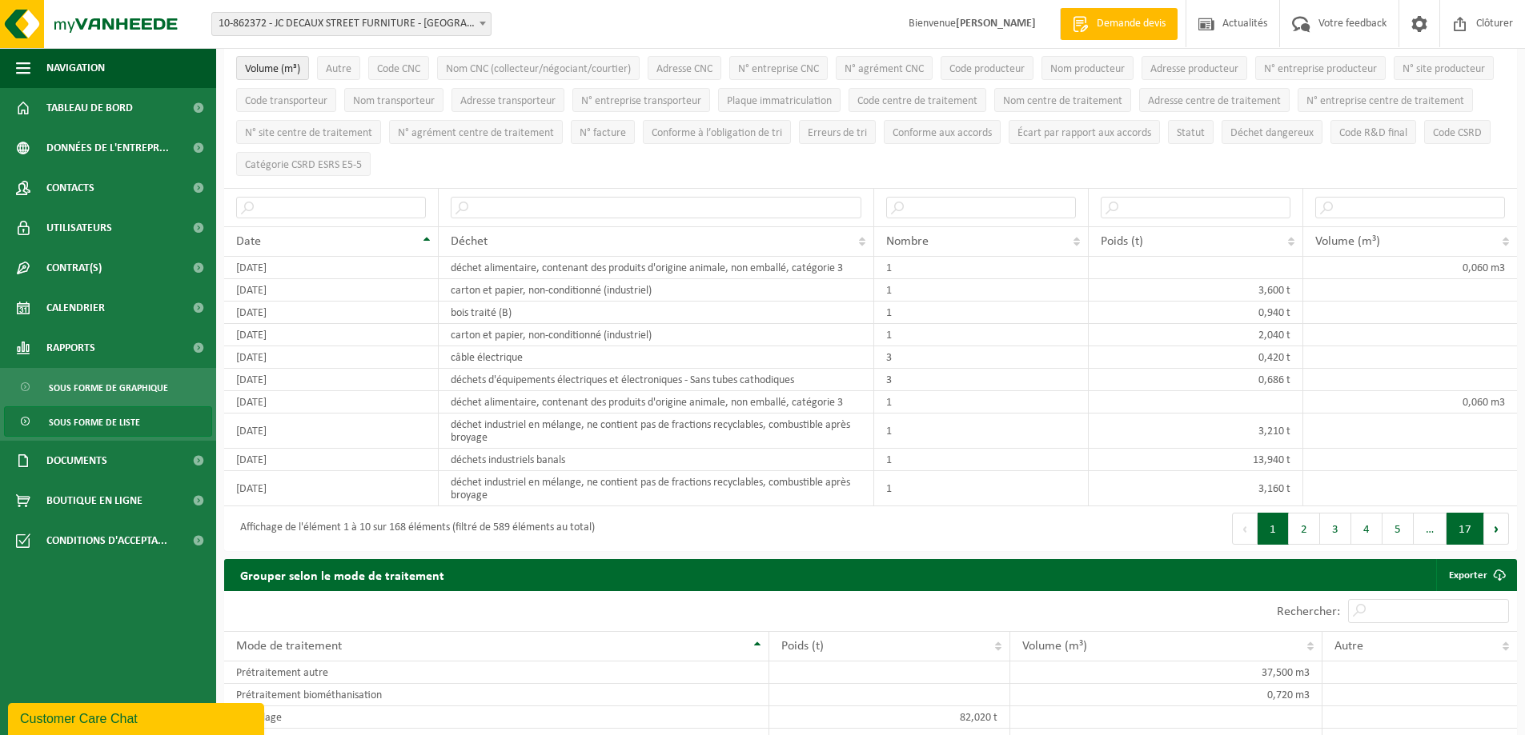
click at [1478, 524] on button "17" at bounding box center [1465, 529] width 38 height 32
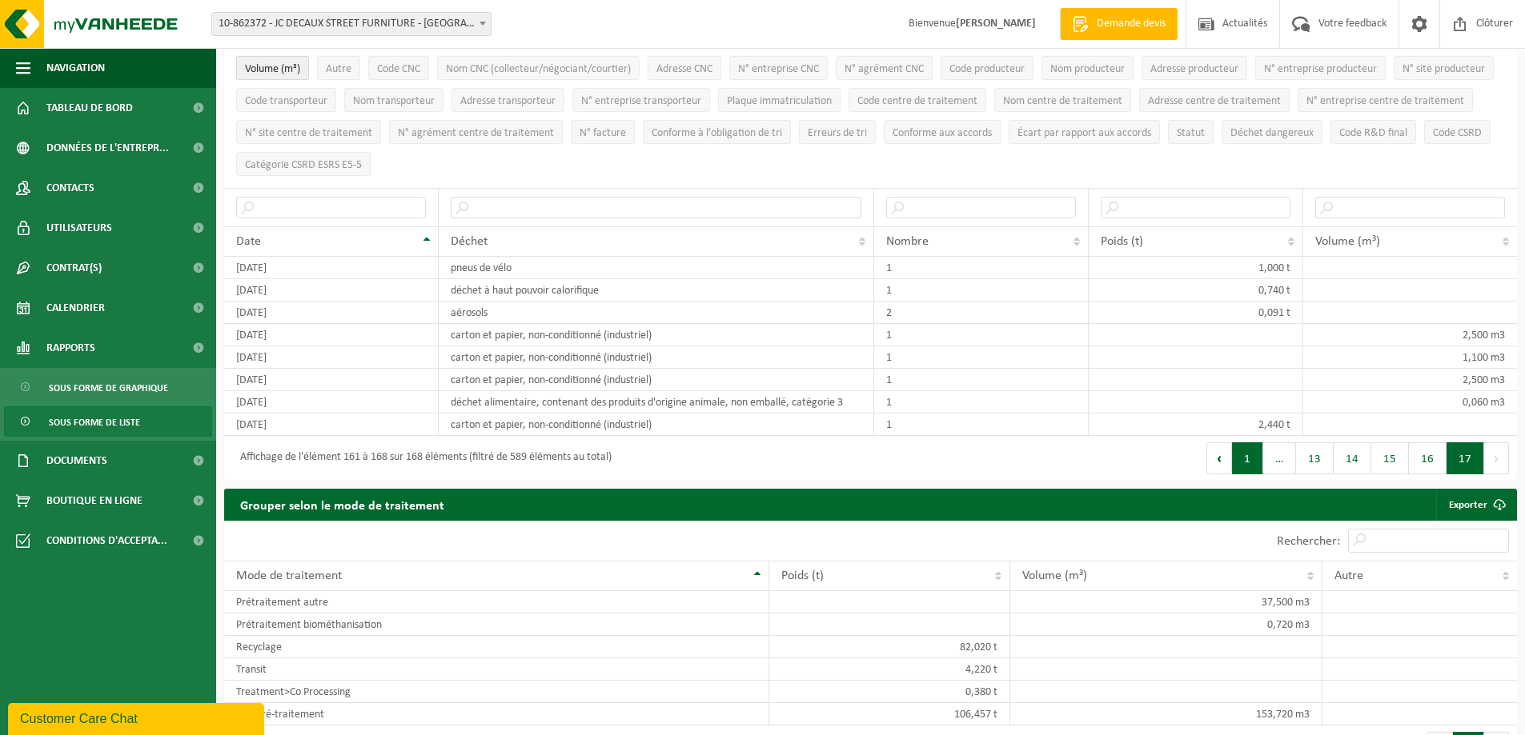
click at [1246, 453] on button "1" at bounding box center [1247, 459] width 31 height 32
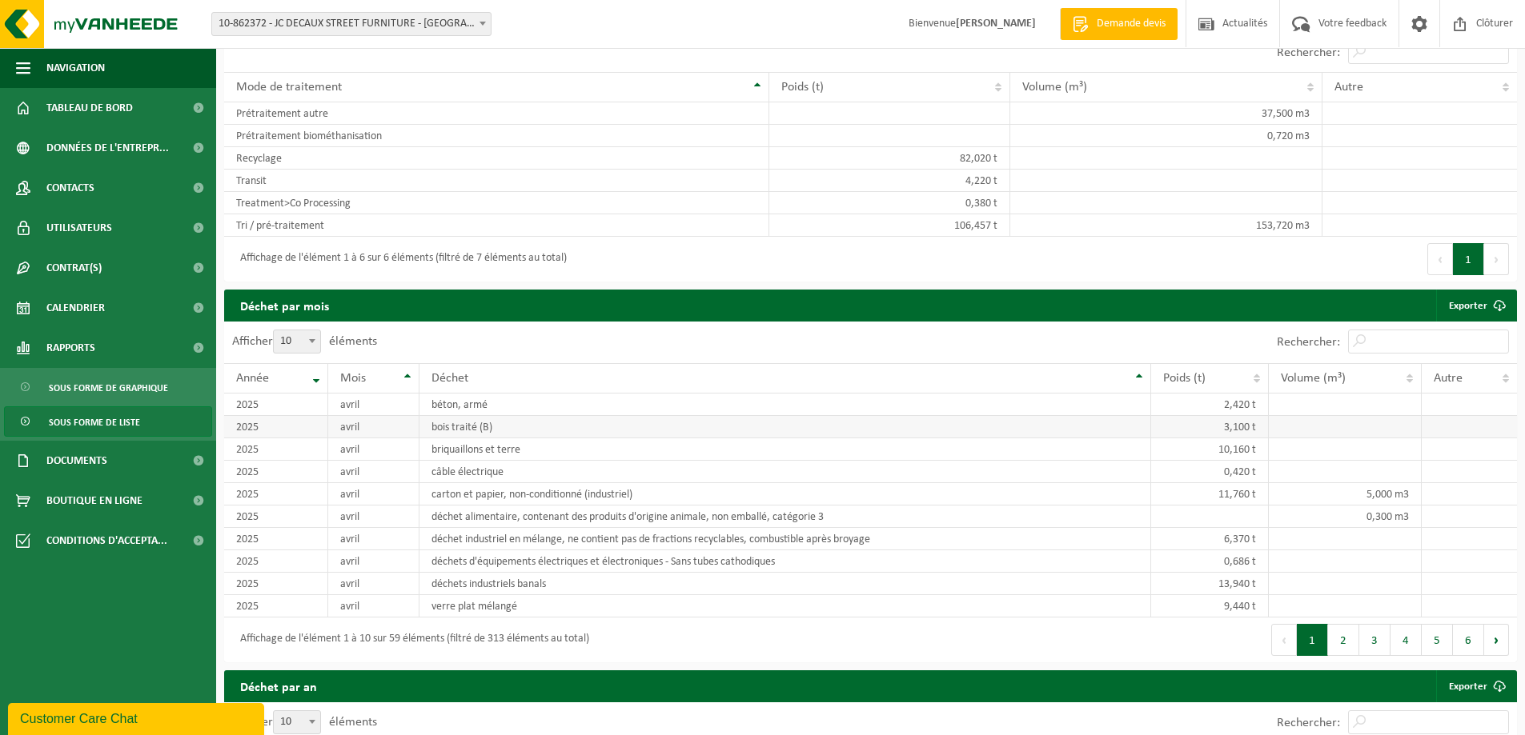
scroll to position [720, 0]
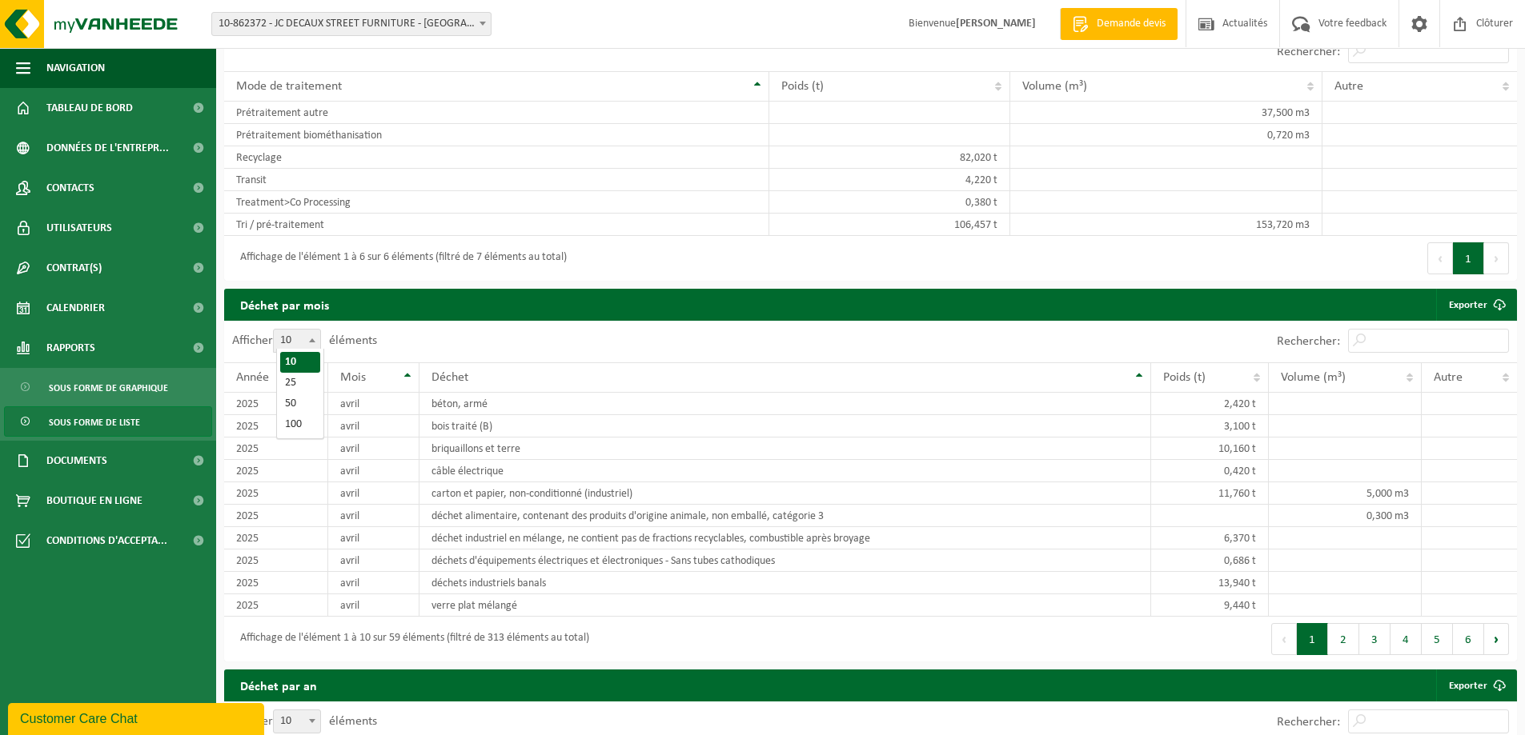
click at [316, 340] on span at bounding box center [312, 340] width 16 height 21
click at [316, 330] on select "10 25 50 100" at bounding box center [301, 329] width 48 height 1
click at [316, 340] on span at bounding box center [312, 340] width 16 height 21
click at [316, 330] on select "10 25 50 100" at bounding box center [301, 329] width 48 height 1
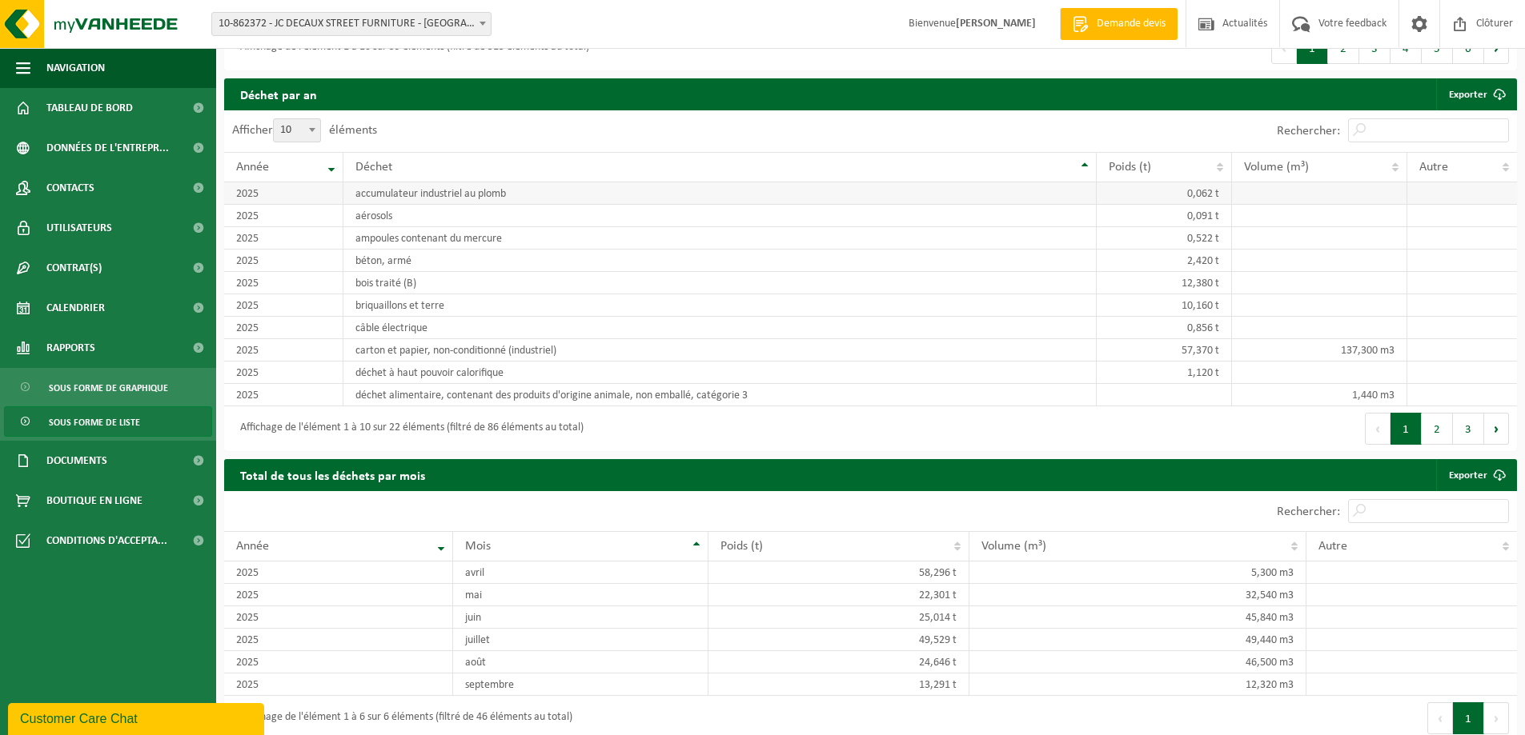
scroll to position [1320, 0]
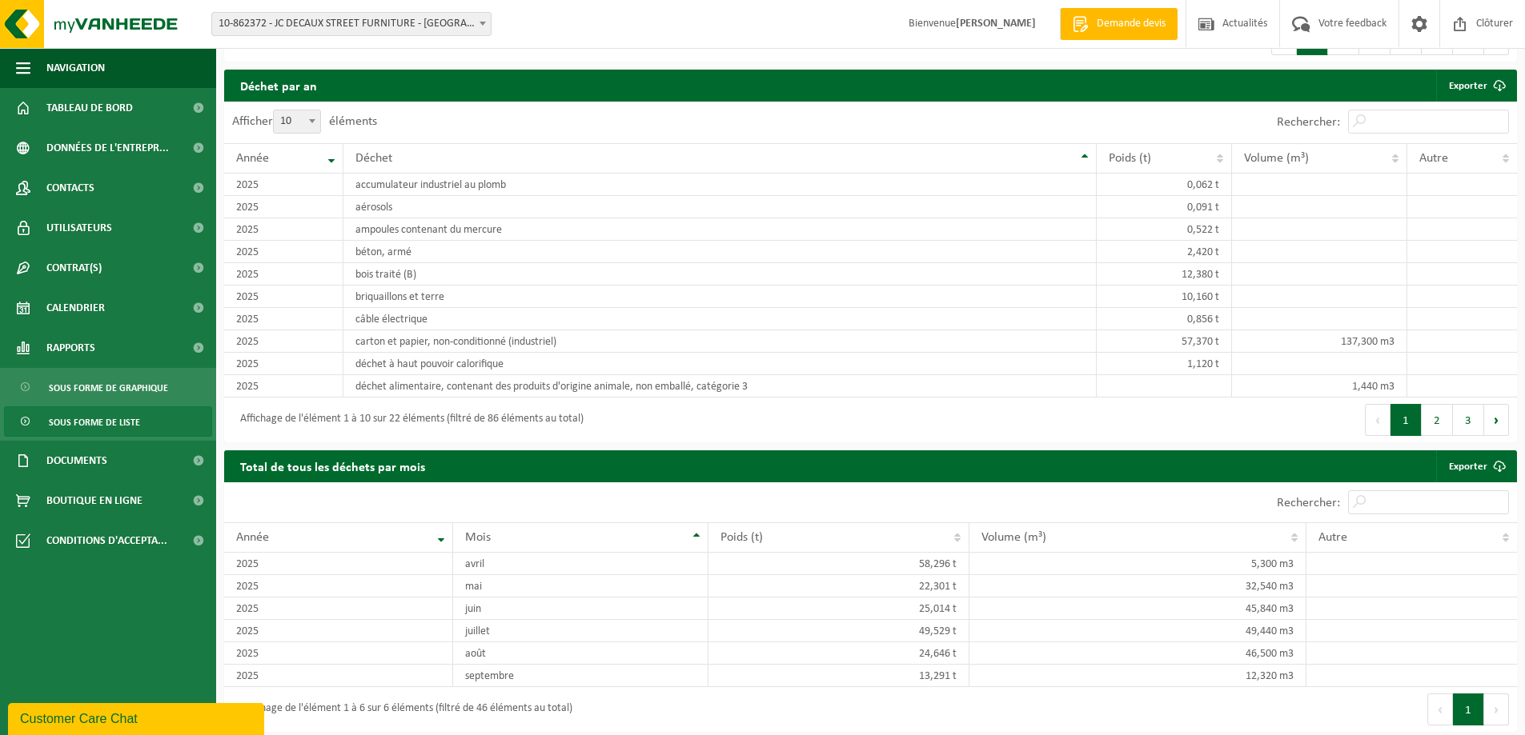
click at [734, 399] on div "Affichage de l'élément 1 à 10 sur 22 éléments (filtré de 86 éléments au total)" at bounding box center [547, 420] width 647 height 45
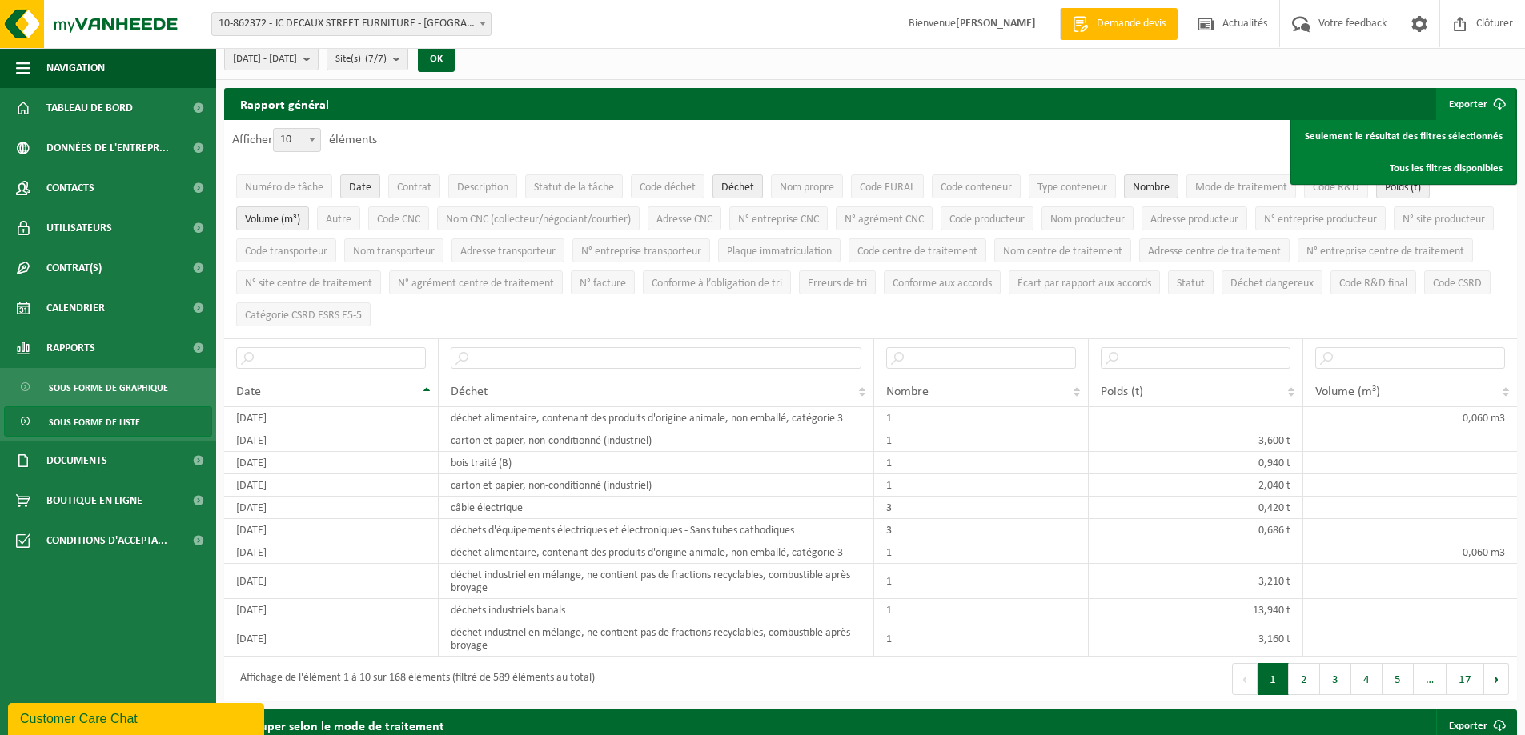
scroll to position [0, 0]
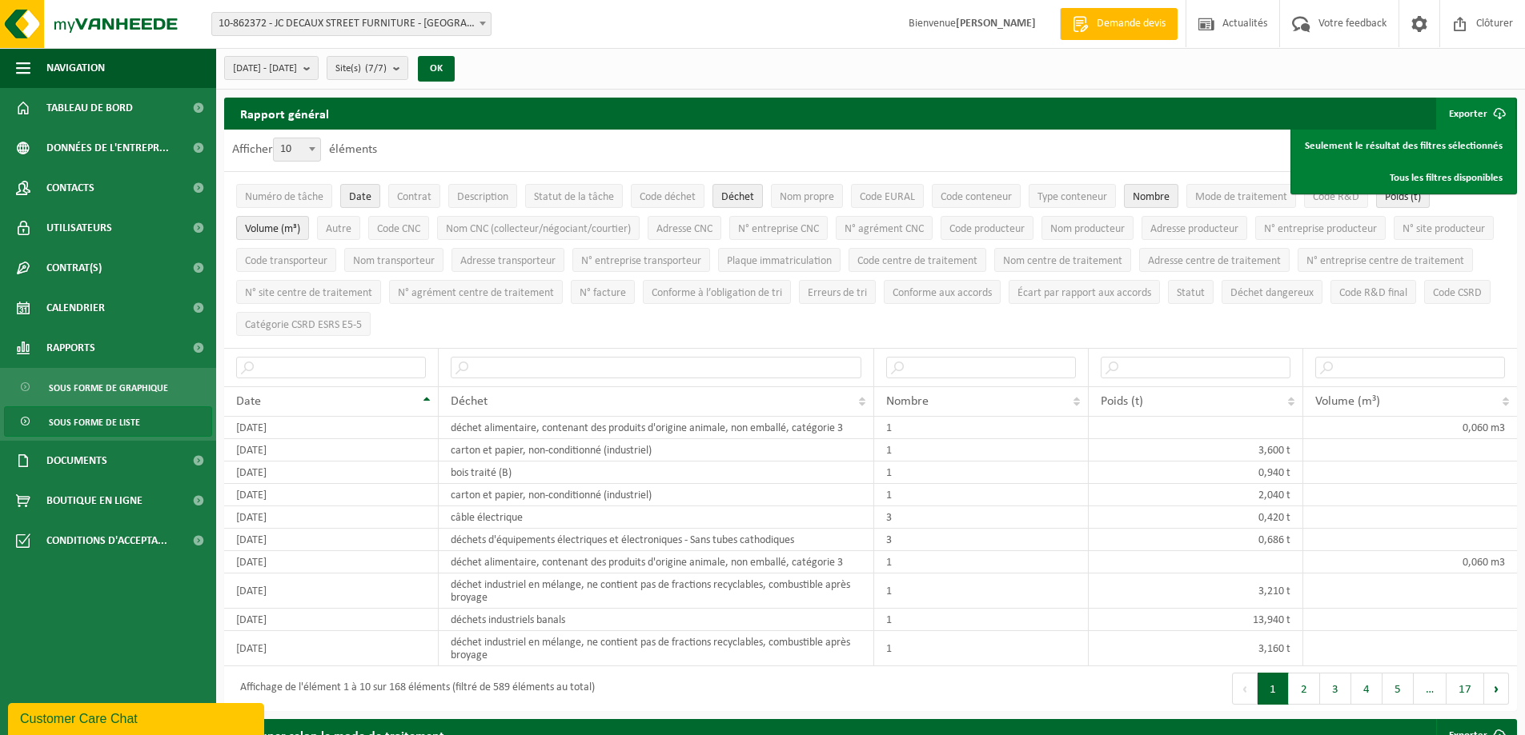
click at [1096, 174] on ul "Numéro de tâche Date Contrat Description Statut de la tâche Code déchet Déchet …" at bounding box center [870, 260] width 1292 height 176
click at [336, 358] on input "text" at bounding box center [331, 368] width 190 height 22
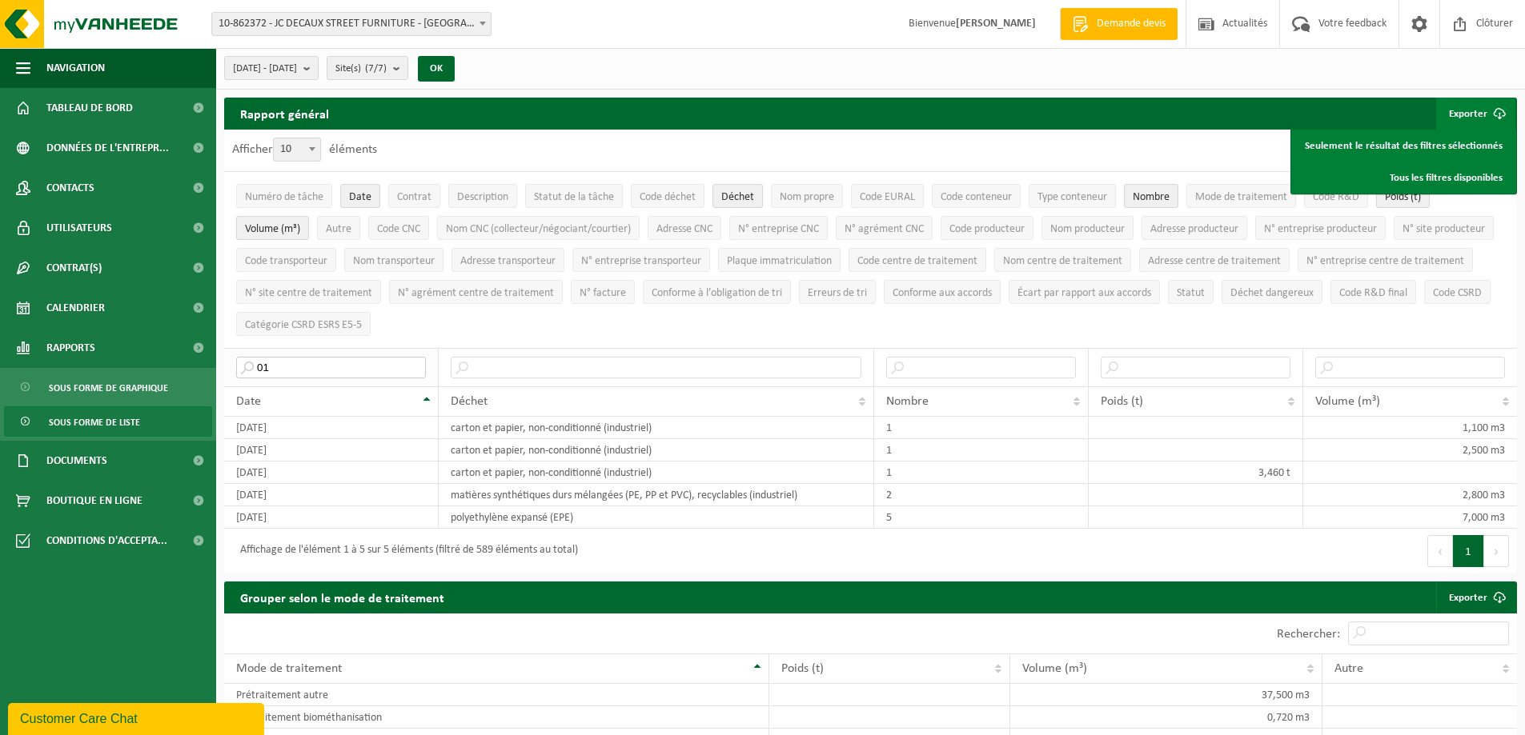
type input "0"
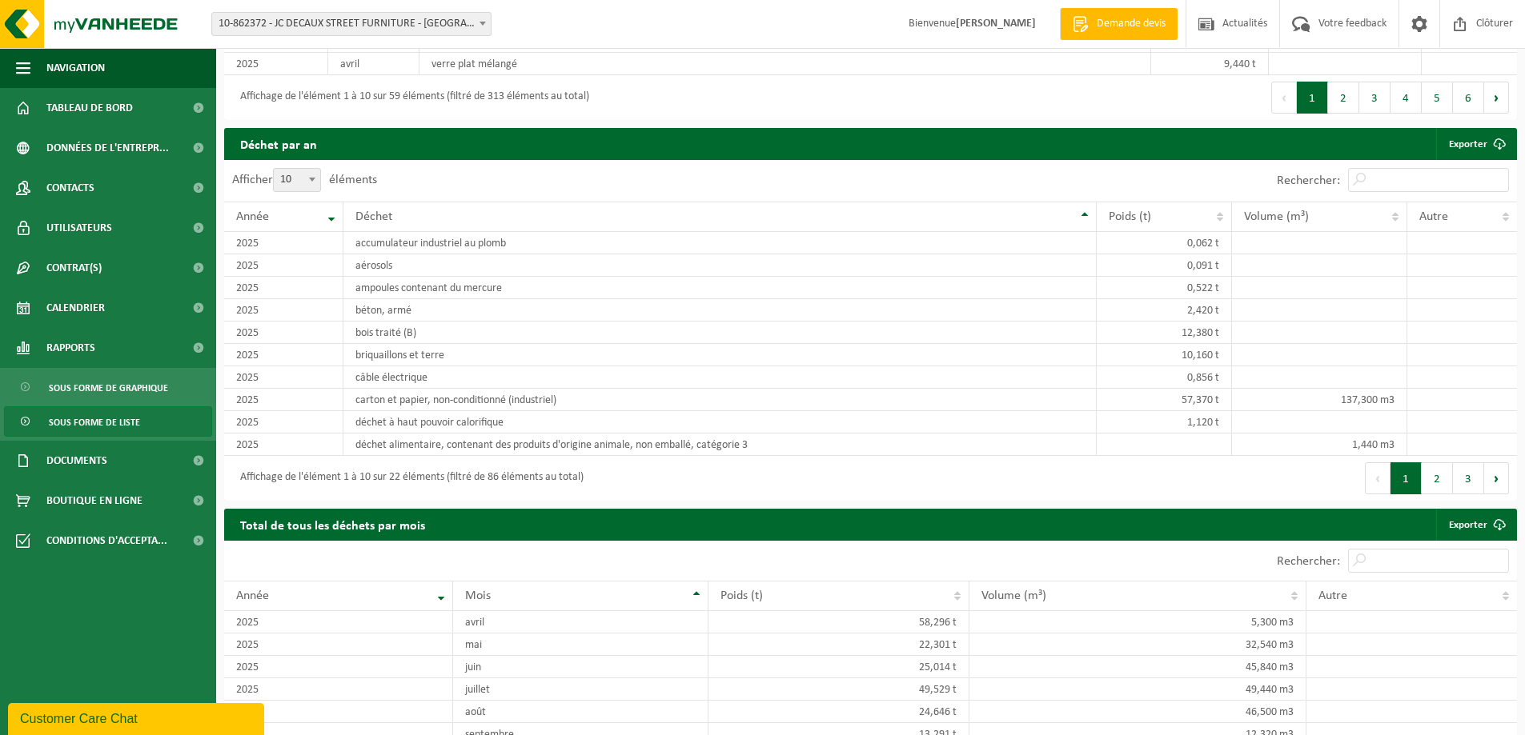
scroll to position [1320, 0]
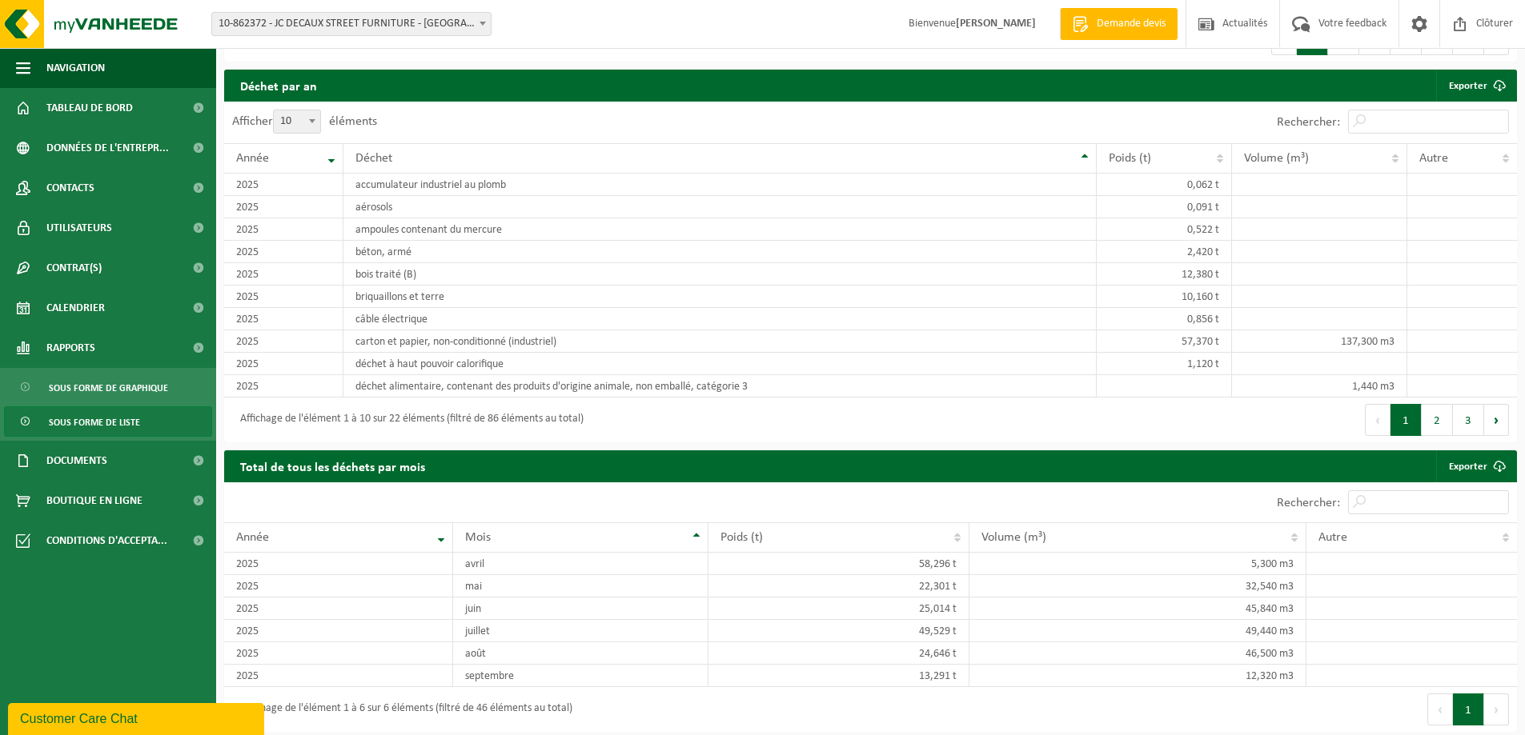
click at [154, 426] on link "Sous forme de liste" at bounding box center [108, 422] width 208 height 30
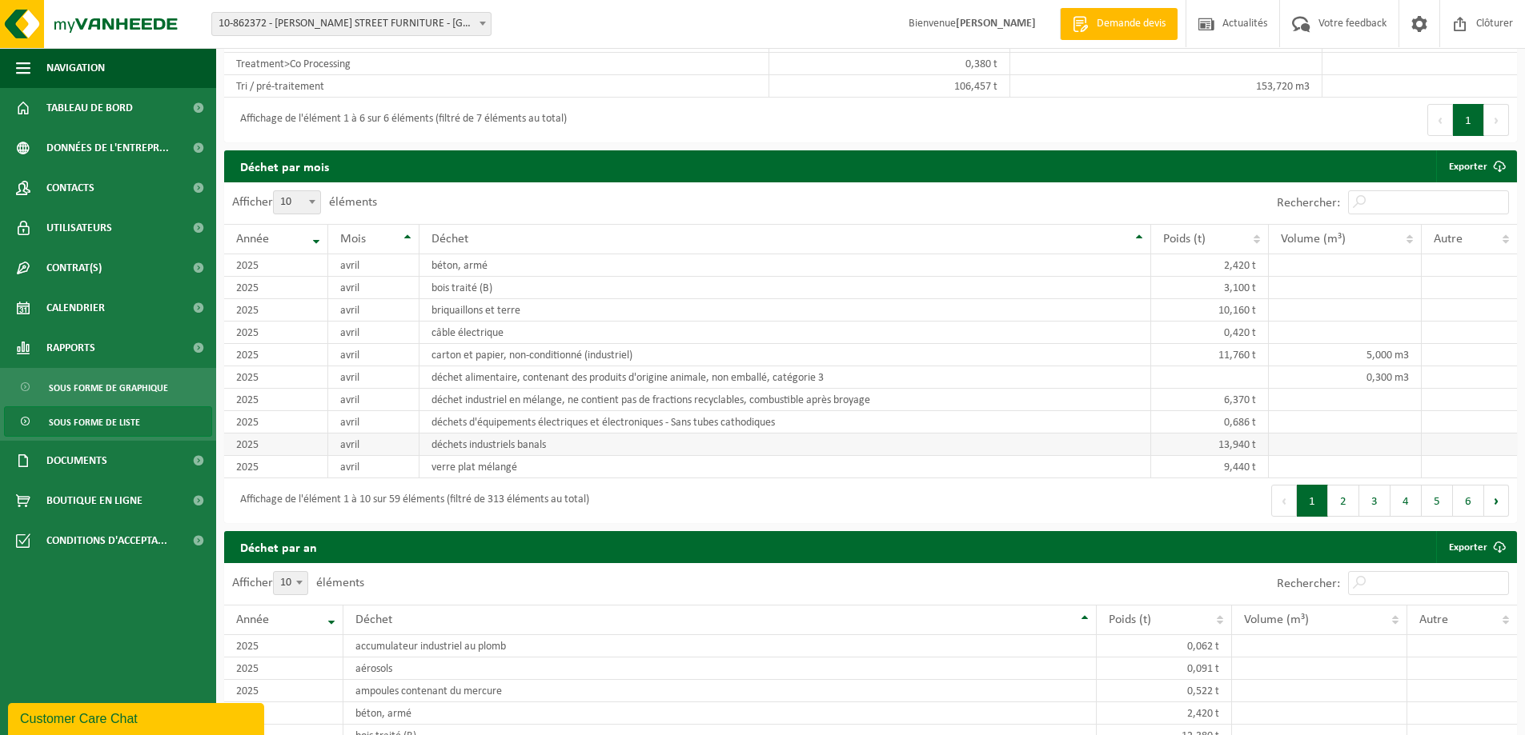
scroll to position [960, 0]
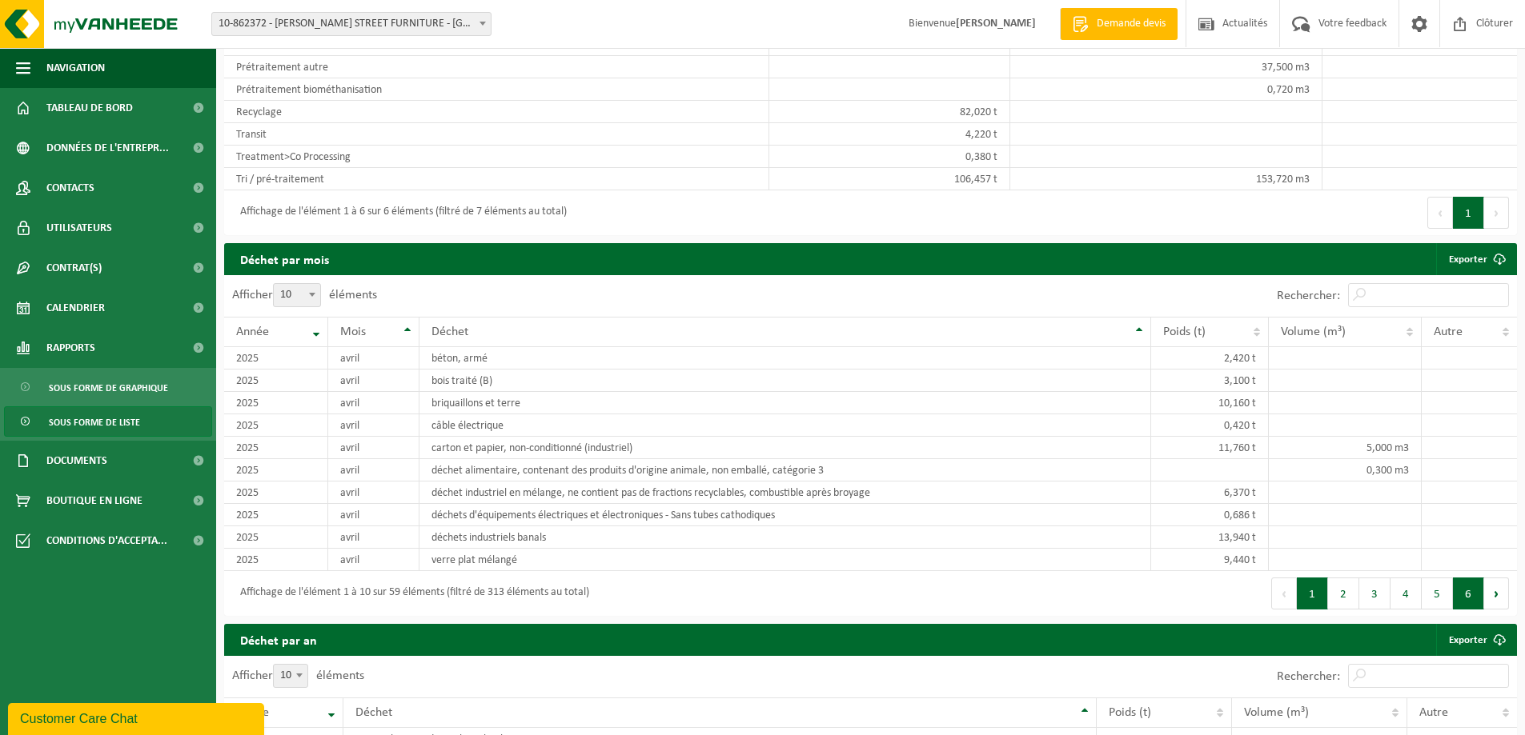
click at [1464, 590] on button "6" at bounding box center [1468, 594] width 31 height 32
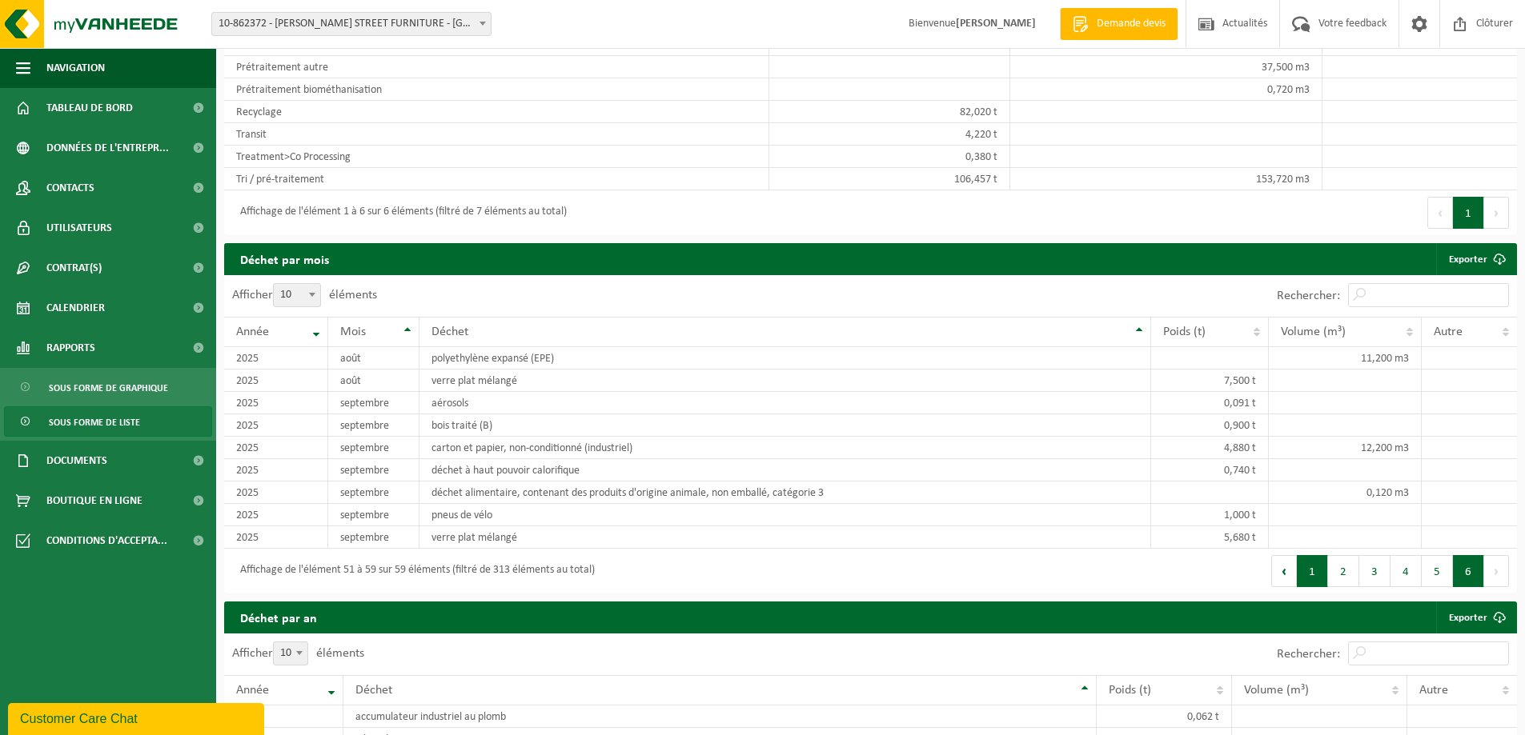
click at [1322, 579] on button "1" at bounding box center [1311, 571] width 31 height 32
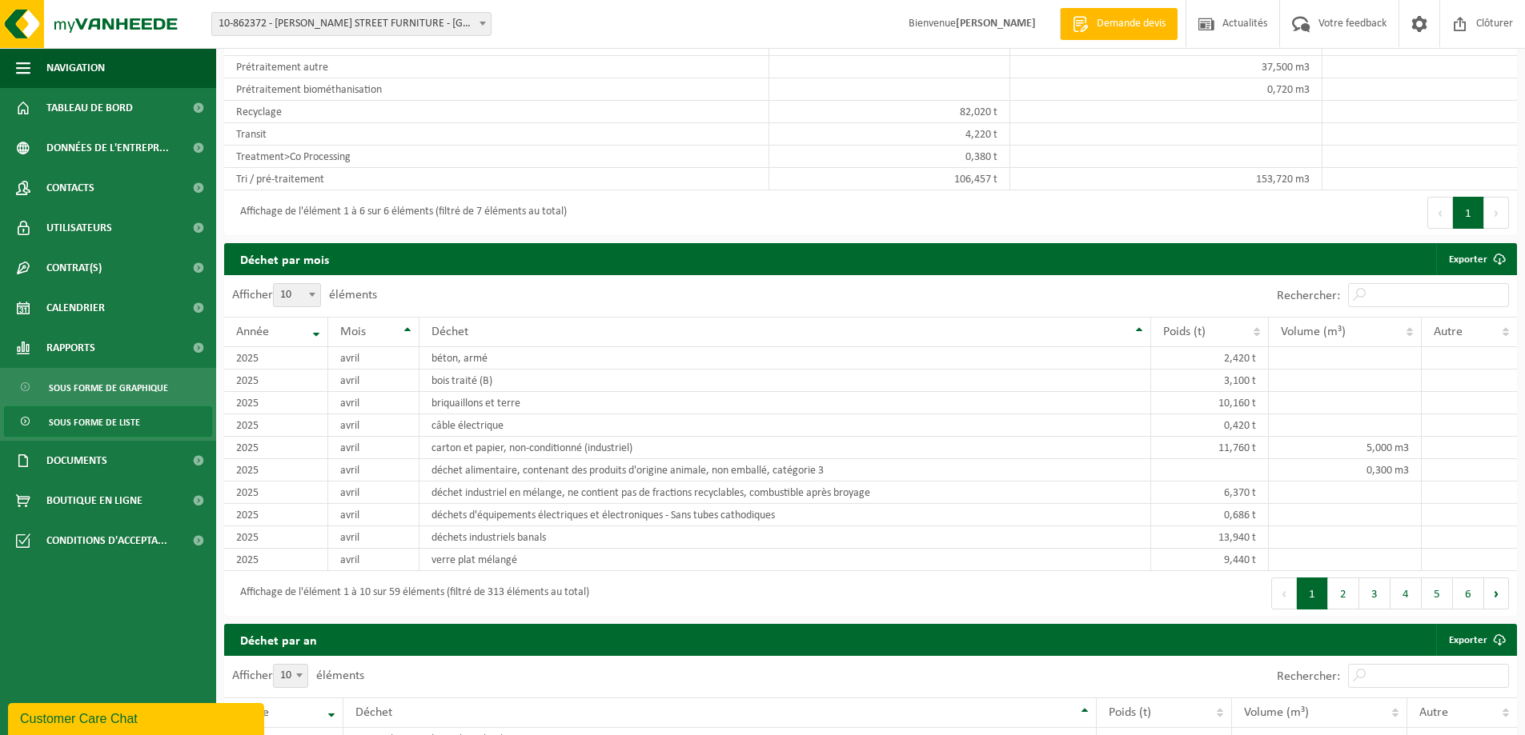
scroll to position [1440, 0]
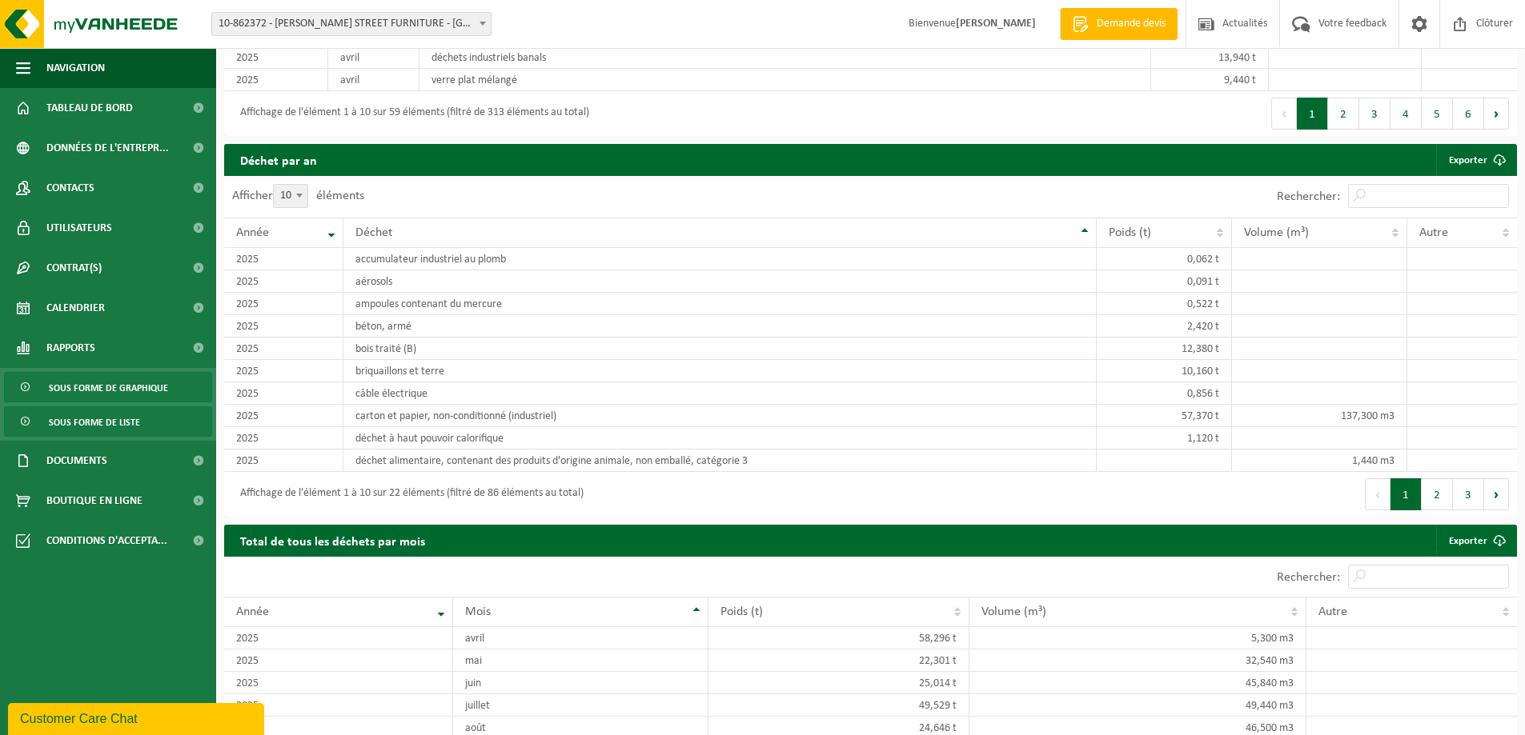
click at [101, 388] on span "Sous forme de graphique" at bounding box center [108, 388] width 119 height 30
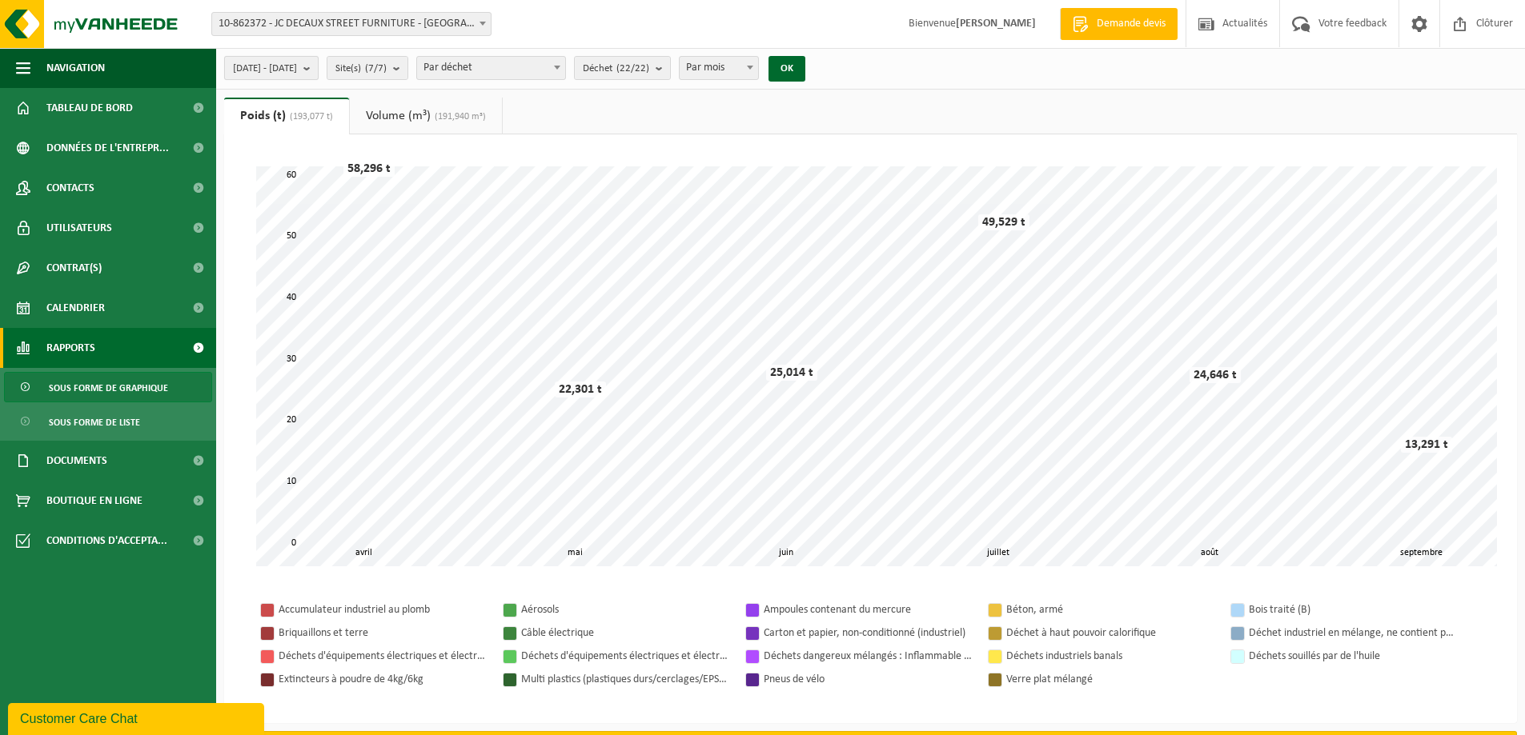
click at [319, 73] on button "[DATE] - [DATE]" at bounding box center [271, 68] width 94 height 24
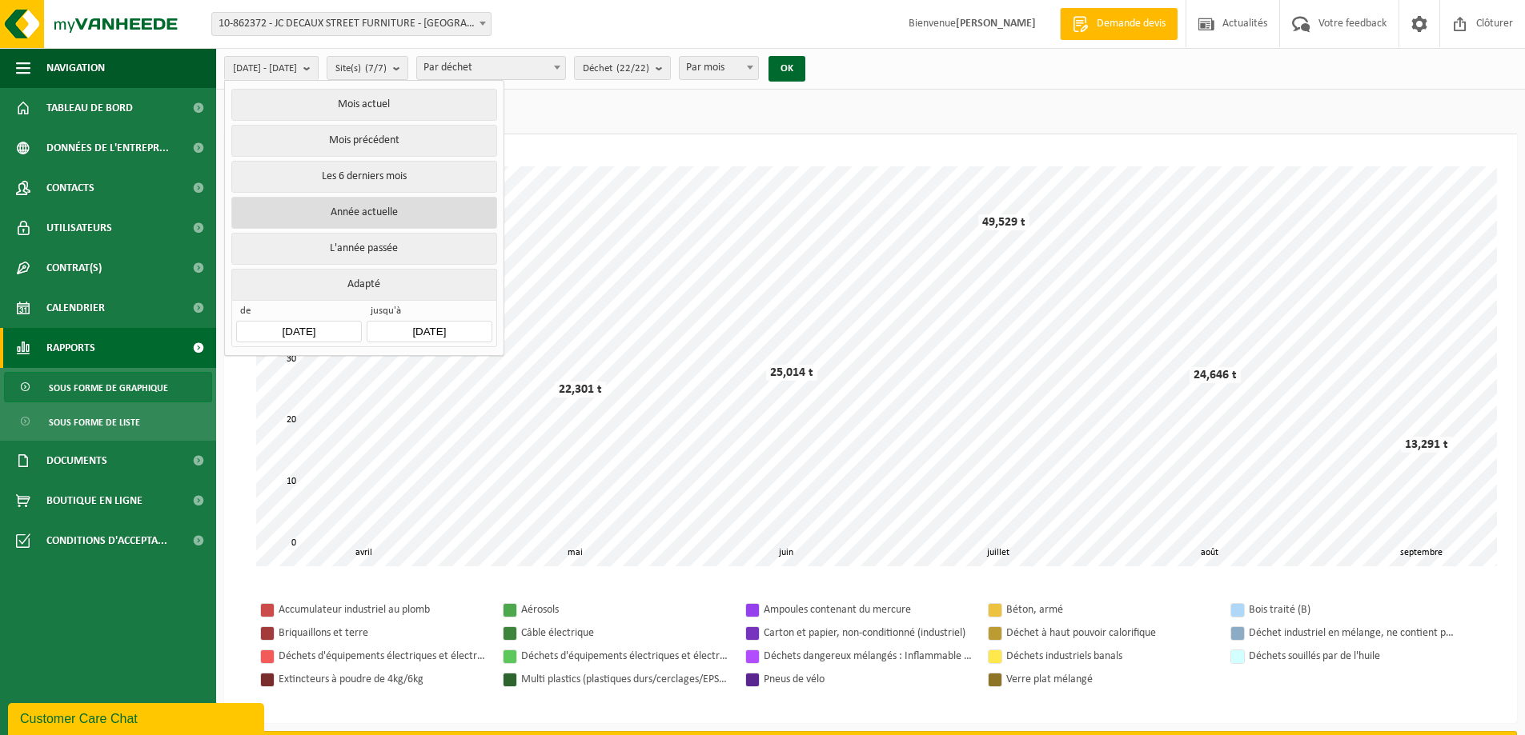
click at [392, 218] on button "Année actuelle" at bounding box center [363, 213] width 265 height 32
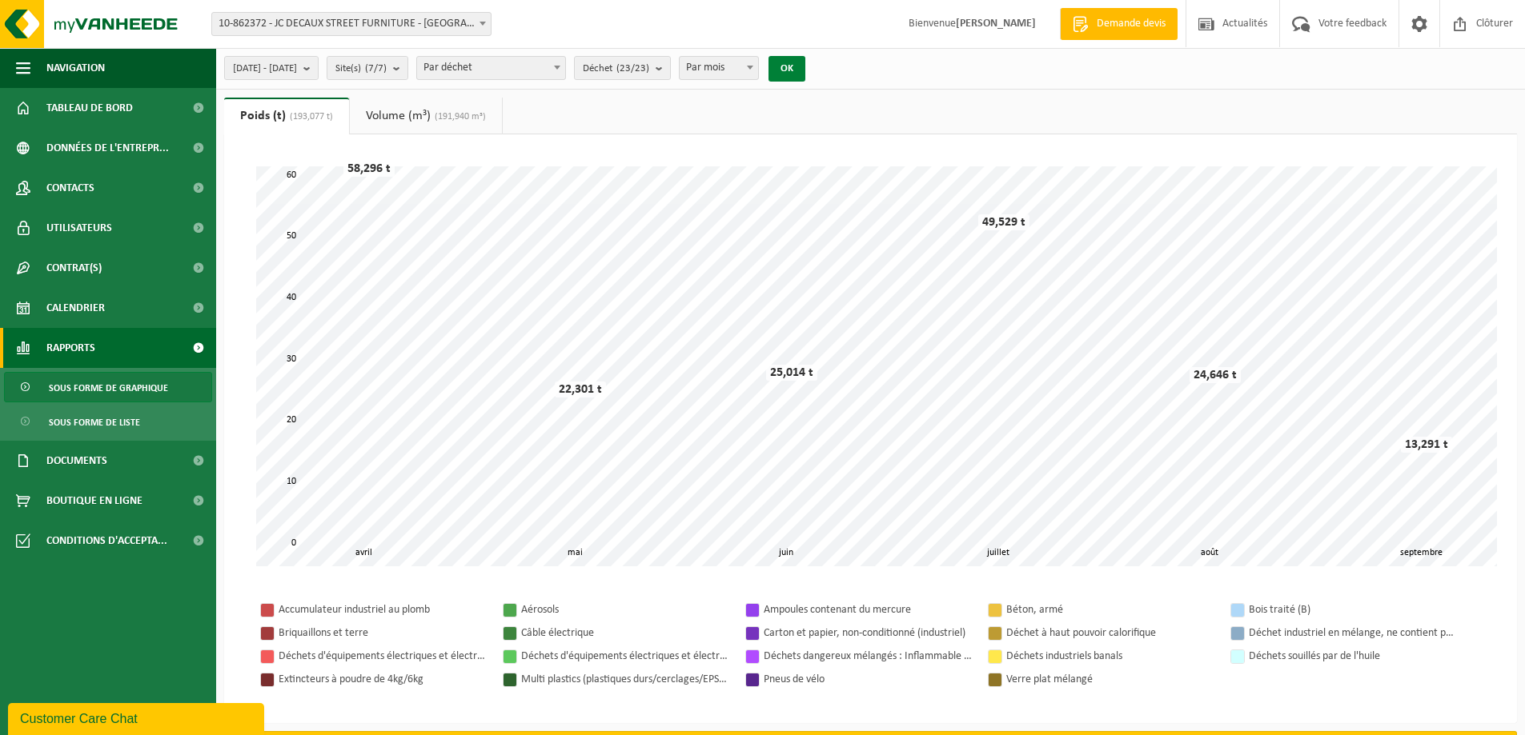
click at [805, 59] on button "OK" at bounding box center [786, 69] width 37 height 26
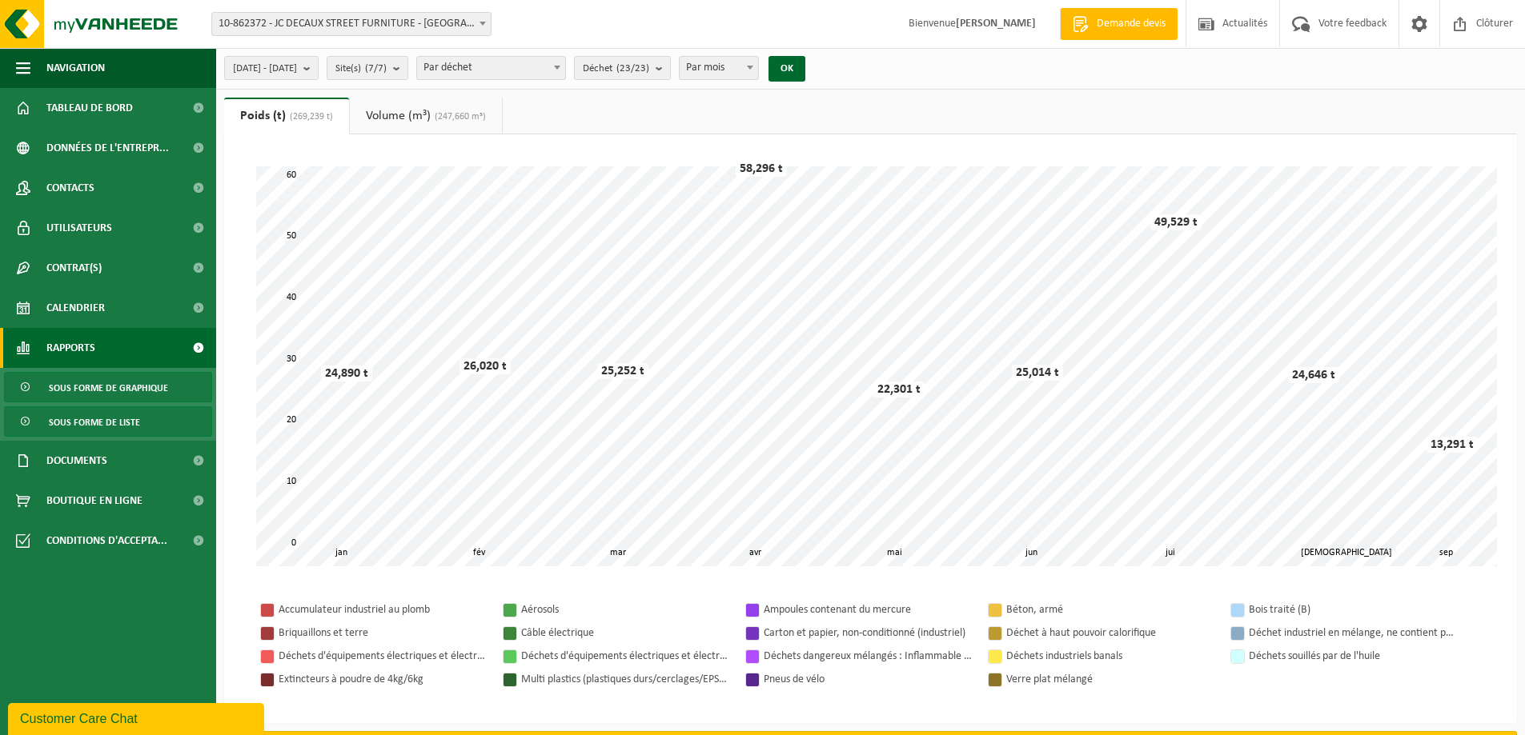
click at [114, 423] on span "Sous forme de liste" at bounding box center [94, 422] width 91 height 30
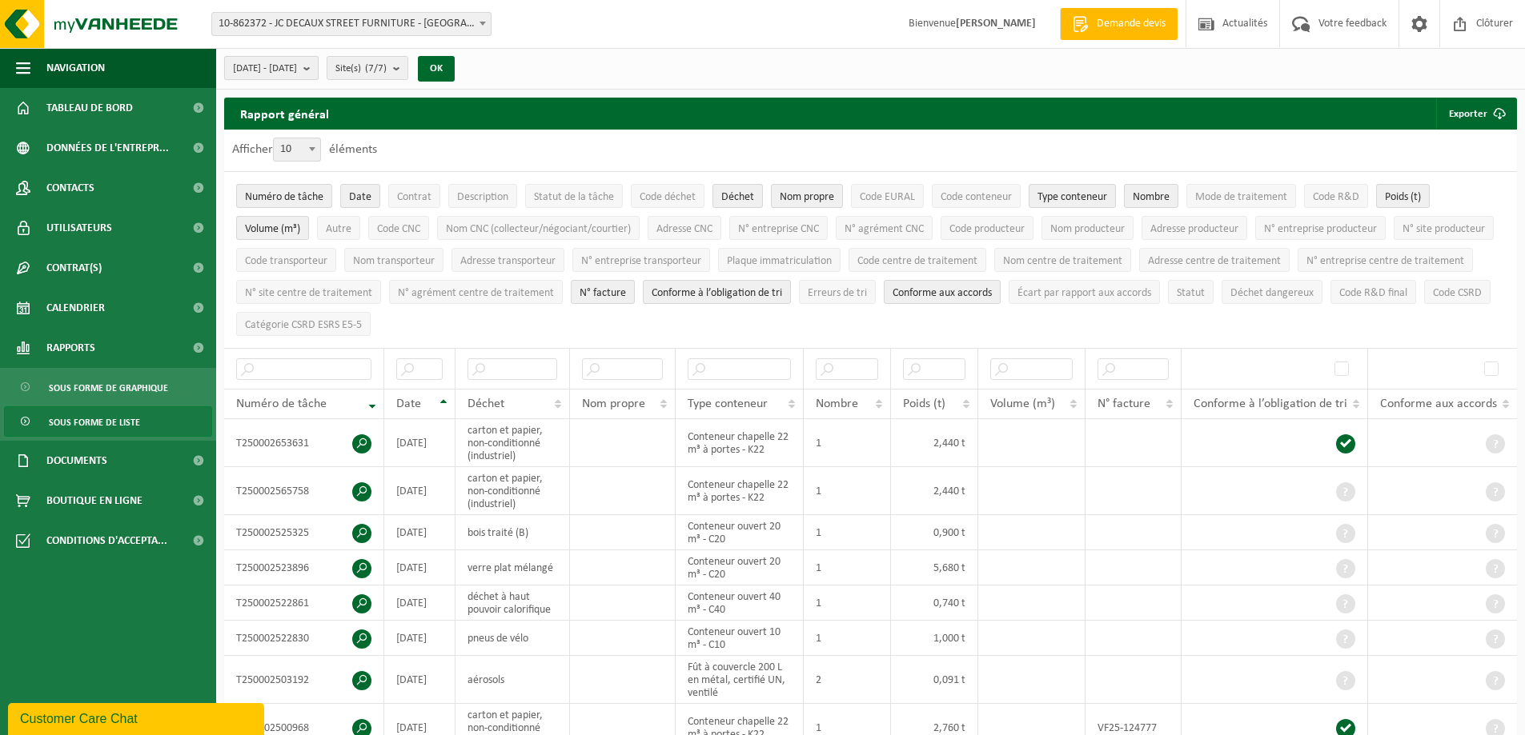
click at [319, 74] on button "[DATE] - [DATE]" at bounding box center [271, 68] width 94 height 24
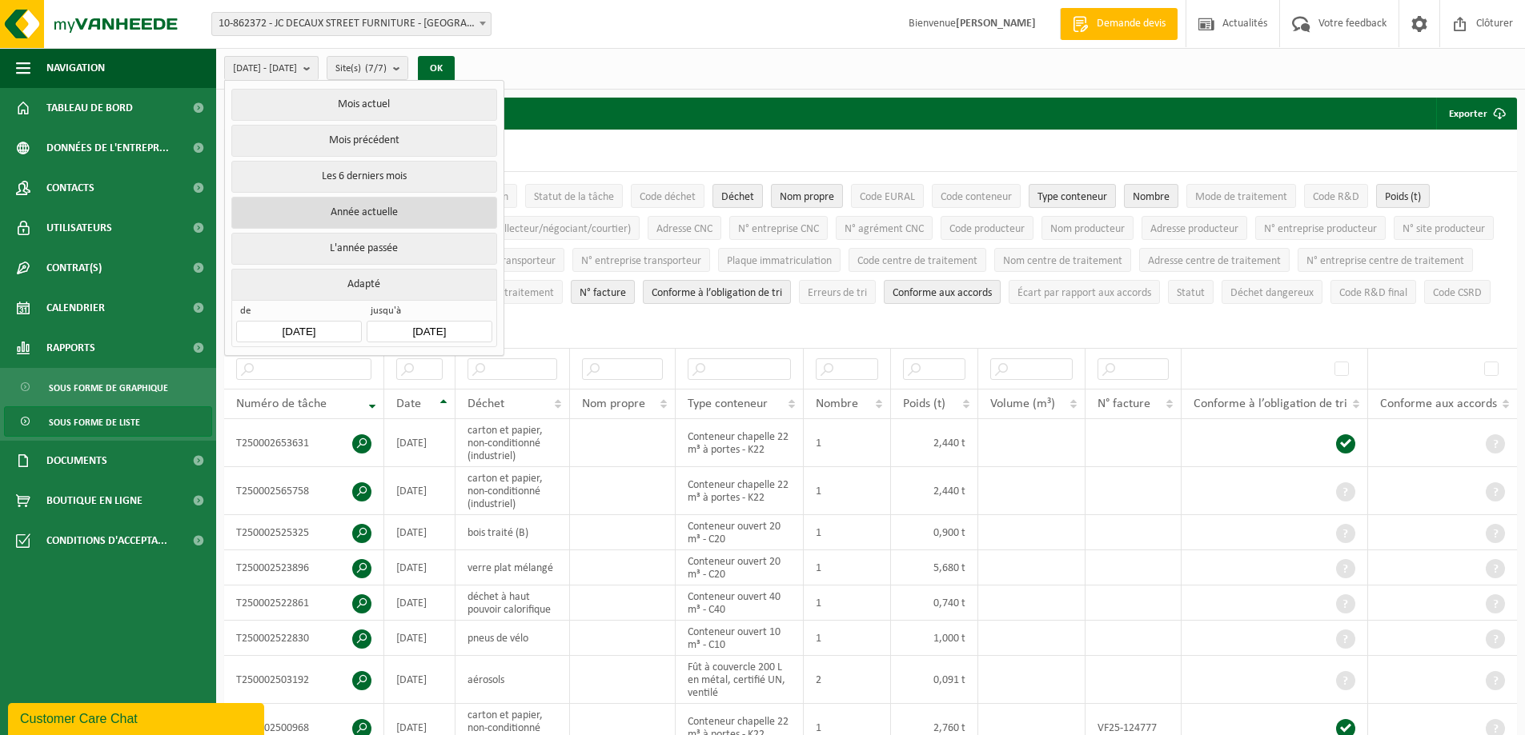
click at [394, 206] on button "Année actuelle" at bounding box center [363, 213] width 265 height 32
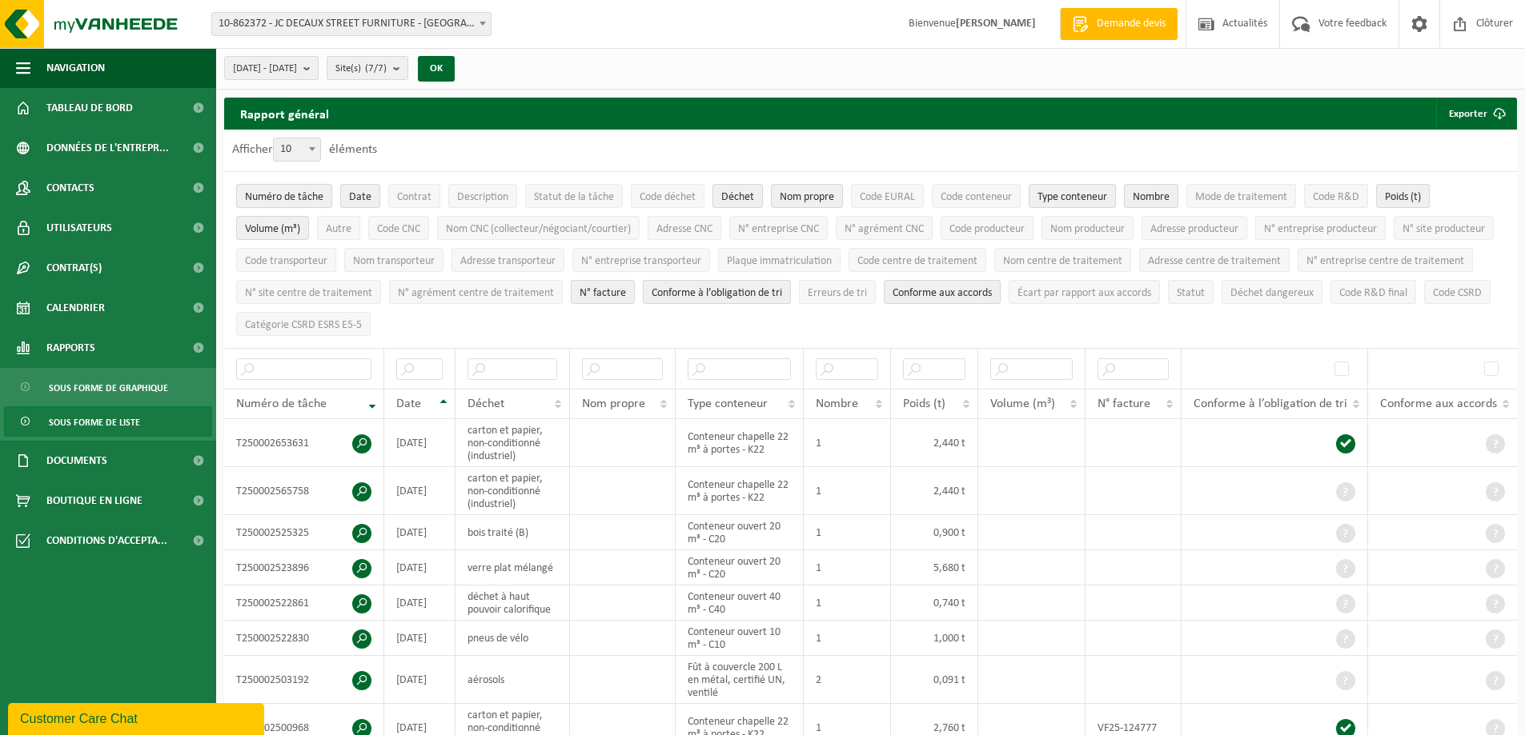
click at [314, 191] on span "Numéro de tâche" at bounding box center [284, 197] width 78 height 12
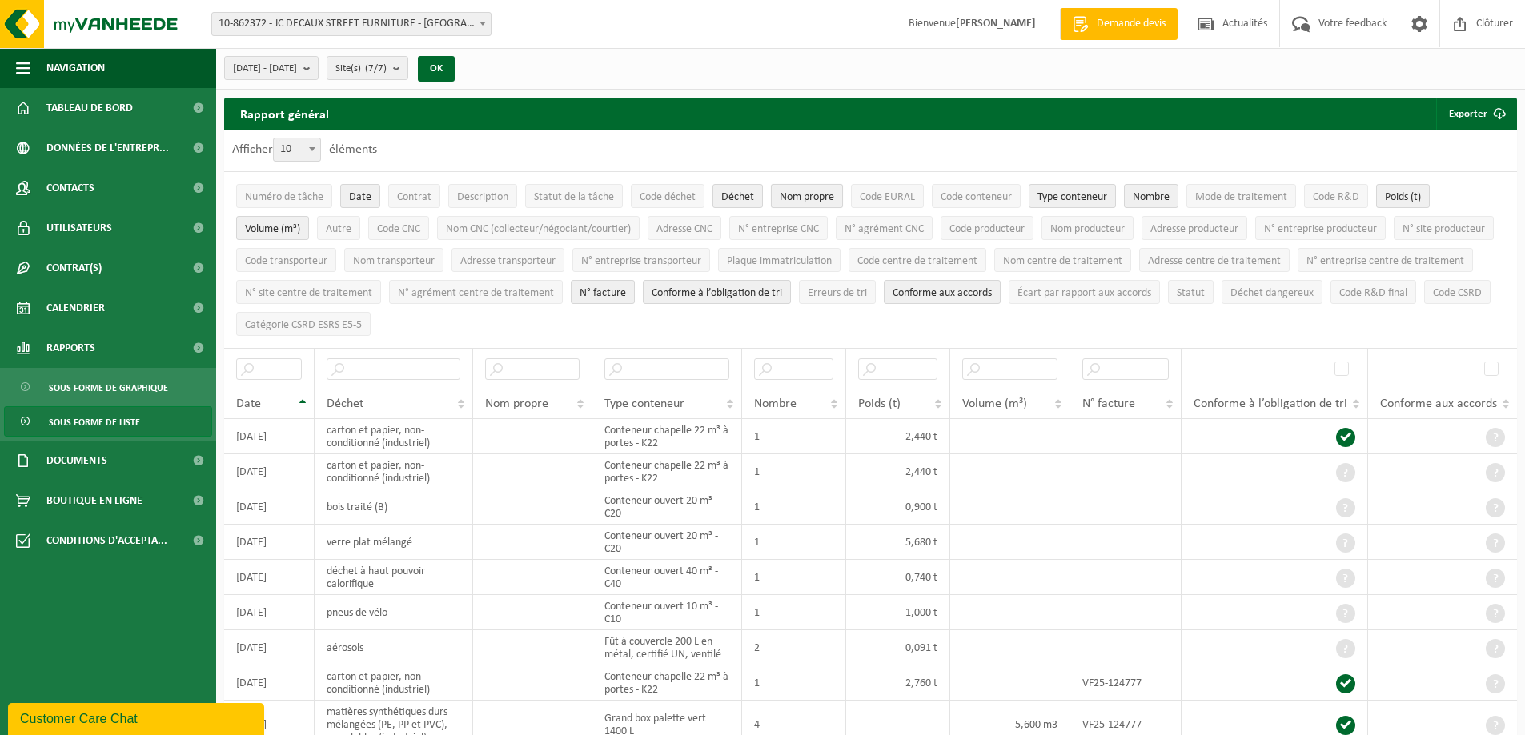
click at [818, 199] on span "Nom propre" at bounding box center [806, 197] width 54 height 12
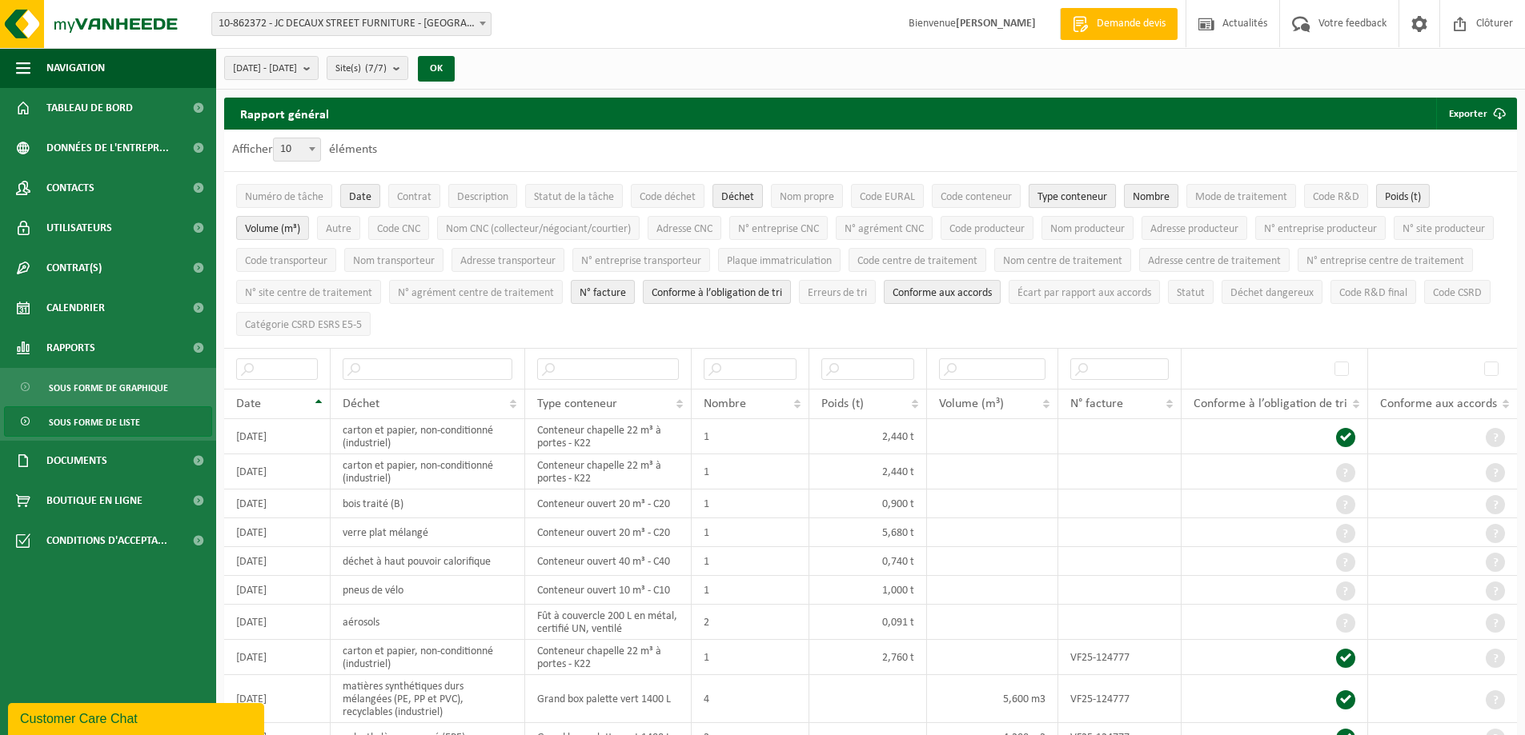
click at [1057, 199] on span "Type conteneur" at bounding box center [1072, 197] width 70 height 12
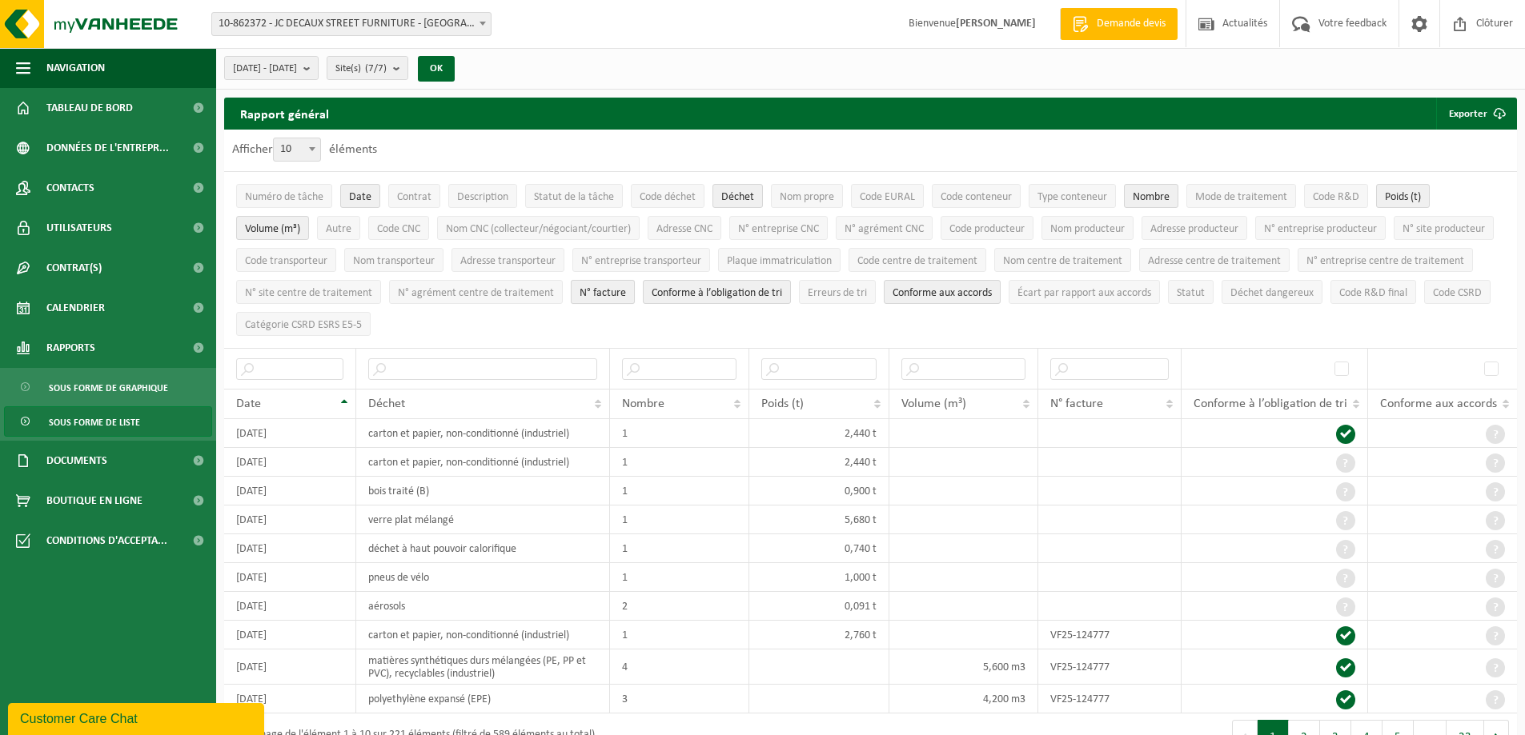
click at [626, 289] on span "N° facture" at bounding box center [602, 293] width 46 height 12
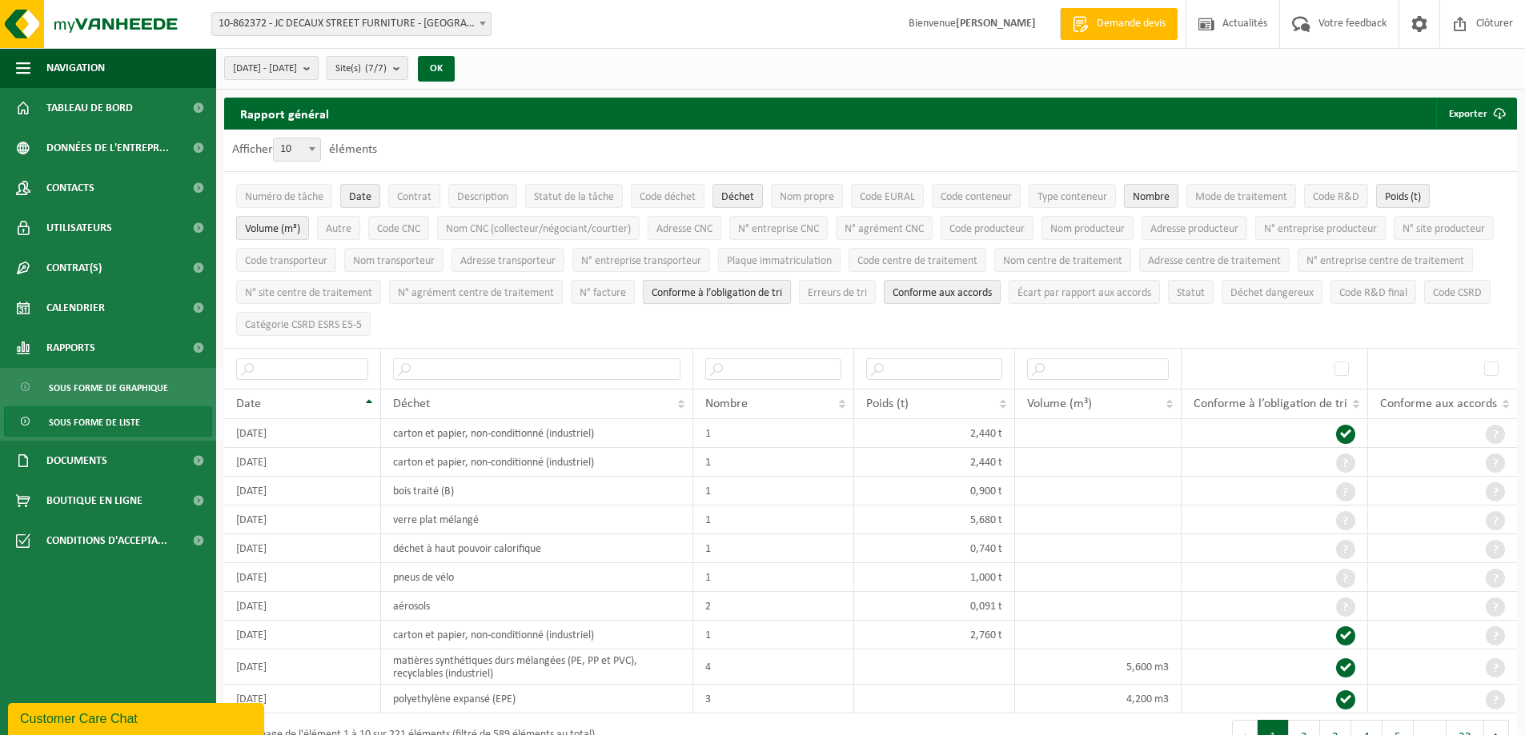
click at [782, 287] on span "Conforme à l’obligation de tri" at bounding box center [716, 293] width 130 height 12
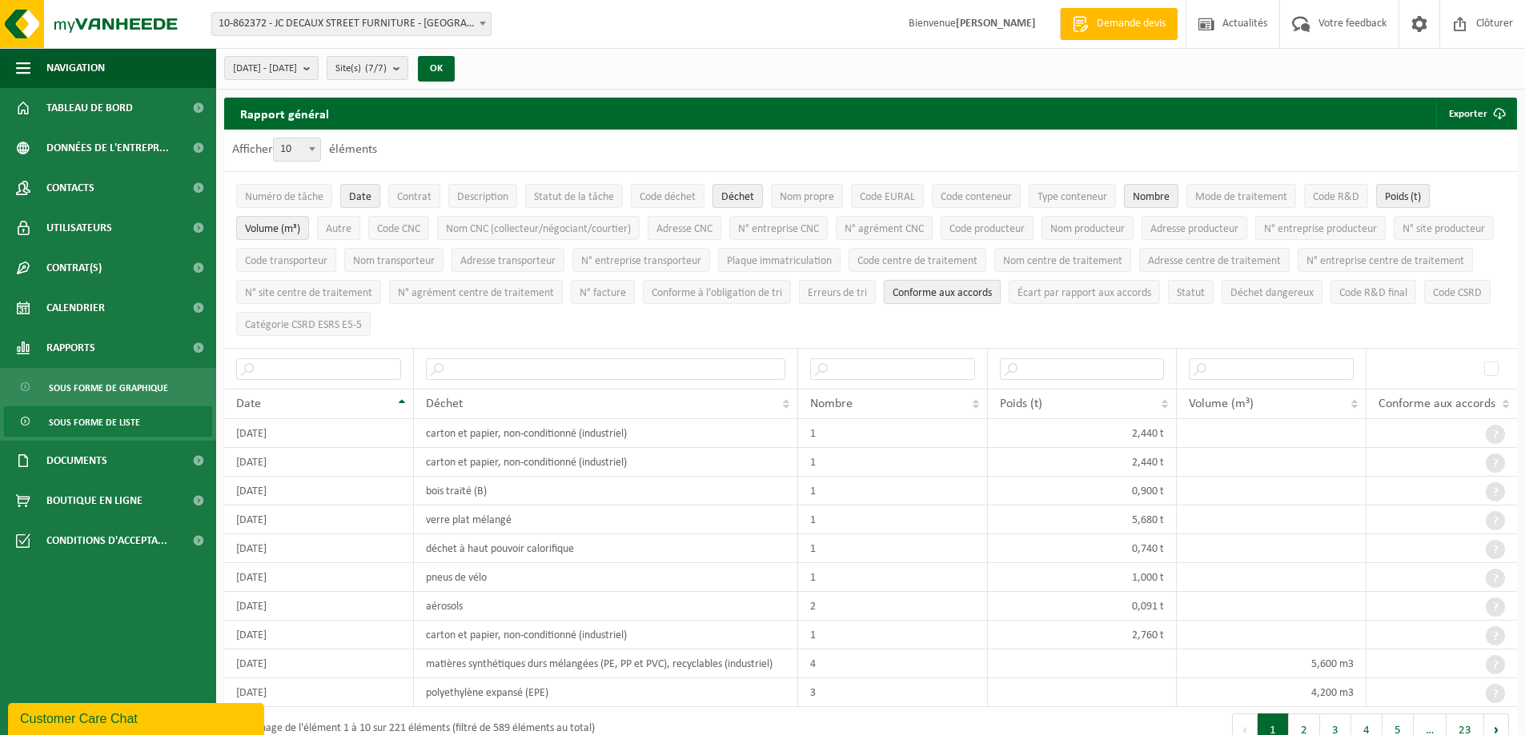
click at [992, 293] on span "Conforme aux accords" at bounding box center [941, 293] width 99 height 12
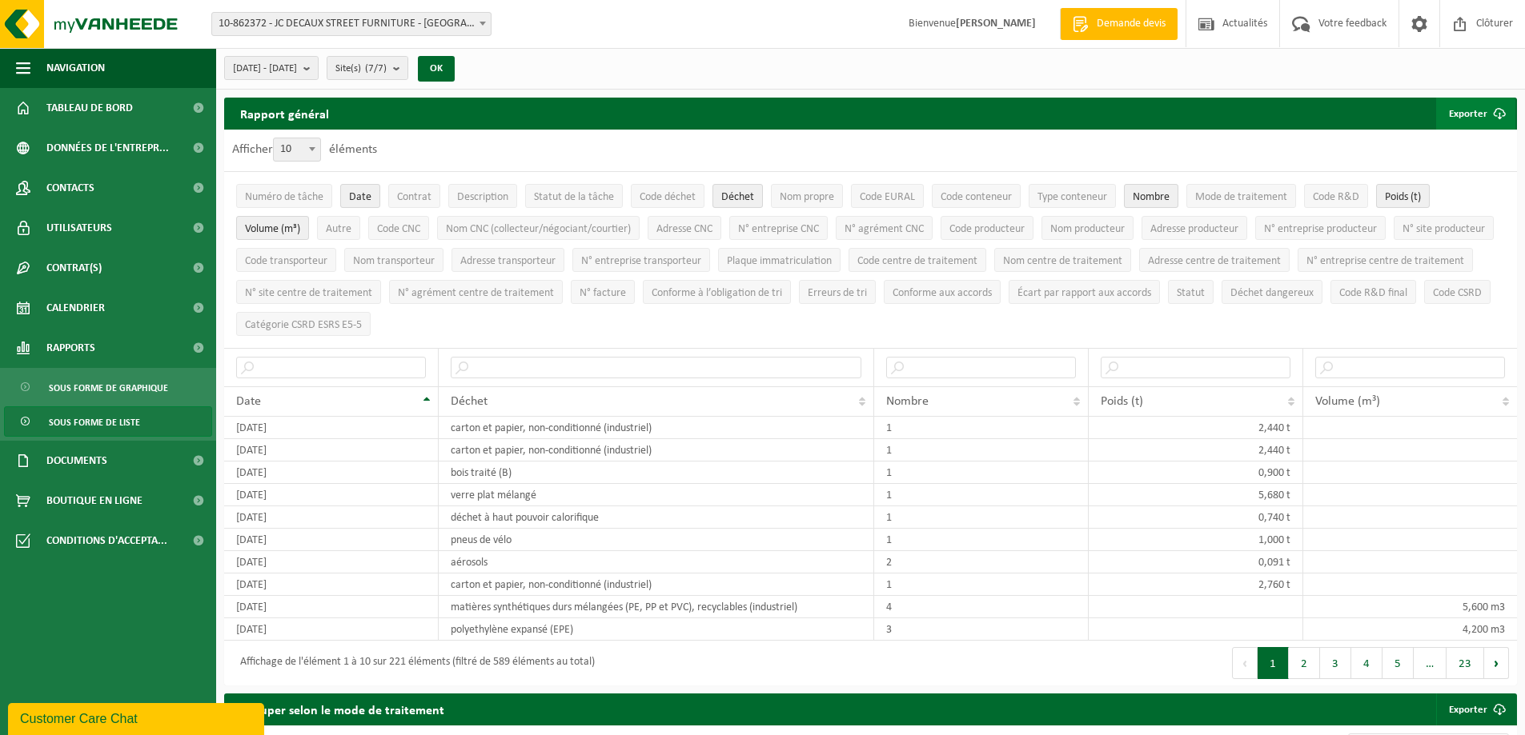
click at [1482, 118] on button "Exporter" at bounding box center [1475, 114] width 79 height 32
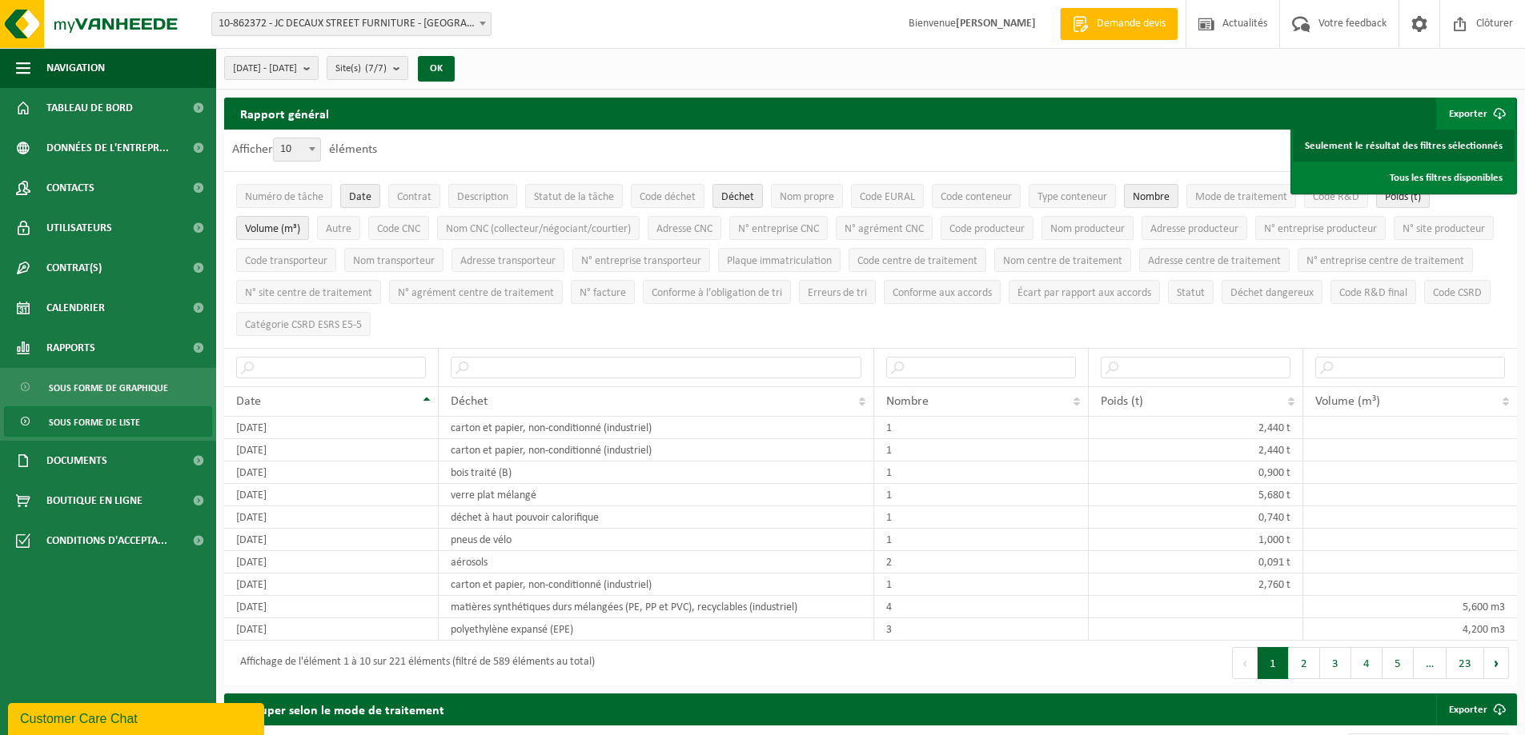
click at [1457, 143] on link "Seulement le résultat des filtres sélectionnés" at bounding box center [1403, 146] width 222 height 32
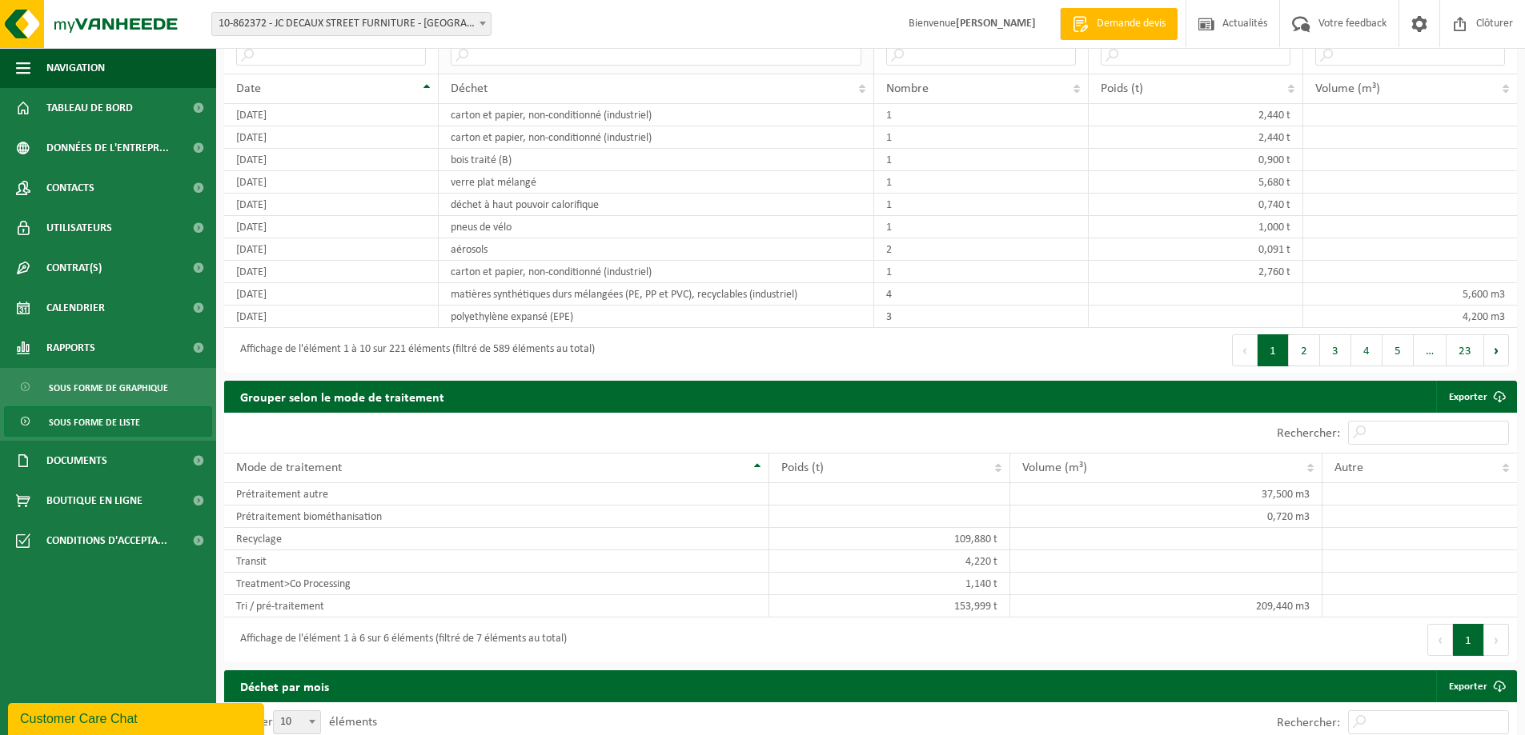
scroll to position [320, 0]
